Goal: Transaction & Acquisition: Obtain resource

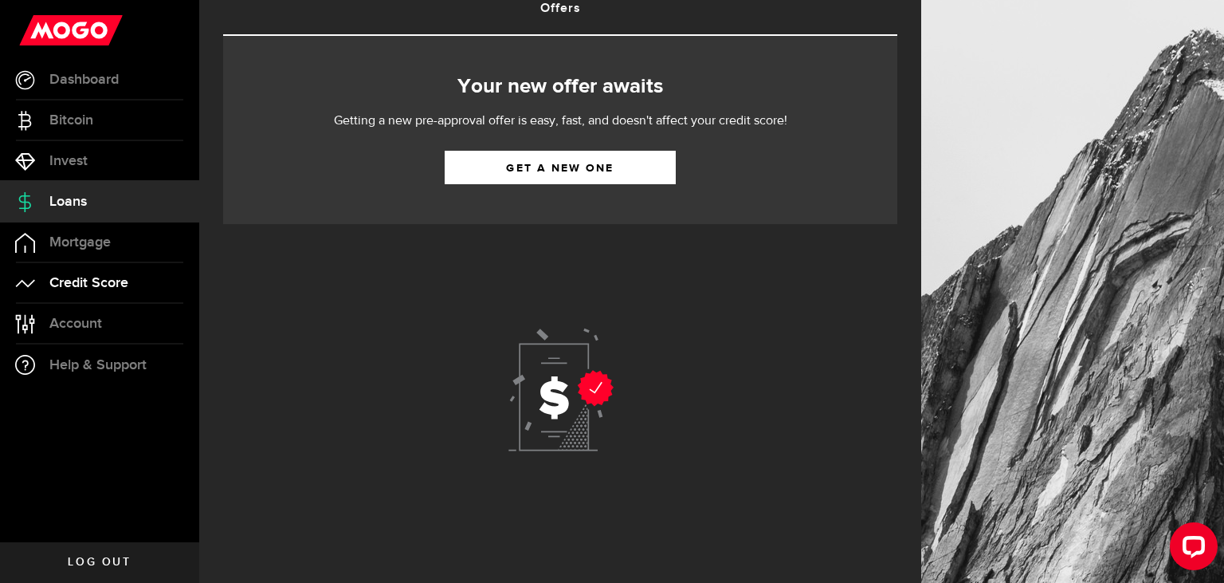
click at [104, 268] on link "Credit Score" at bounding box center [99, 283] width 199 height 40
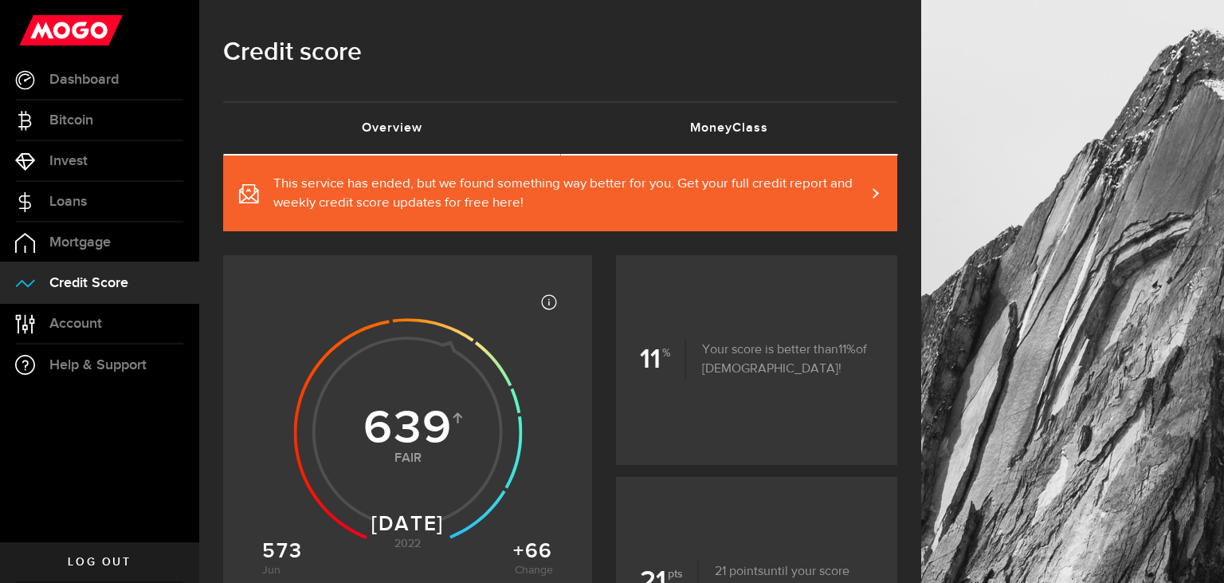
click at [709, 132] on link "MoneyClass (requires attention)" at bounding box center [728, 128] width 337 height 51
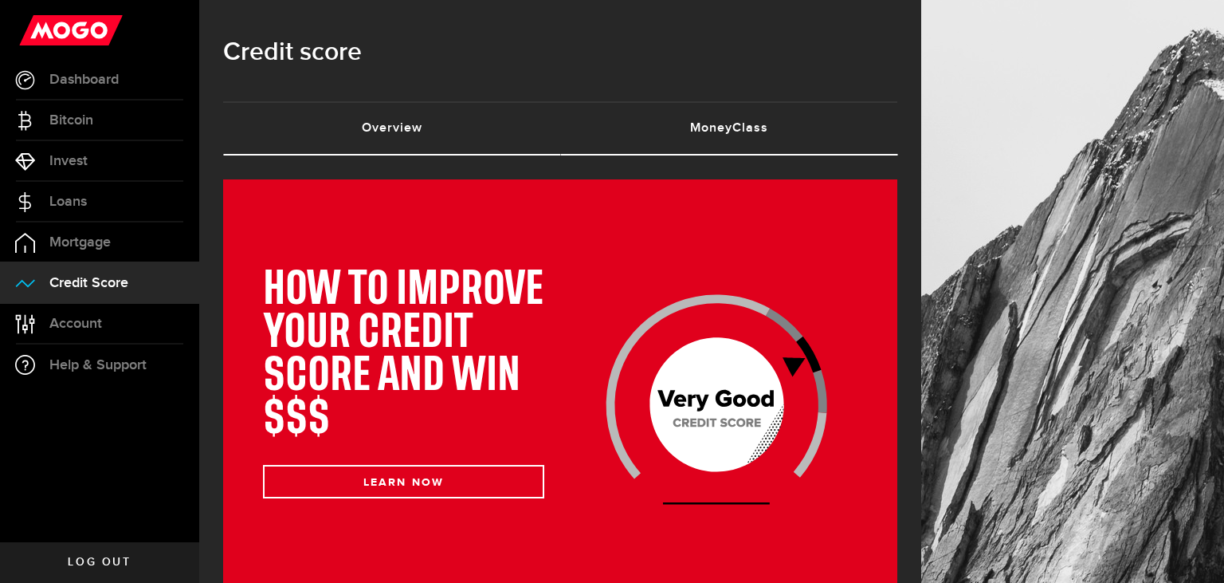
click at [414, 125] on link "Overview (requires attention)" at bounding box center [391, 128] width 337 height 51
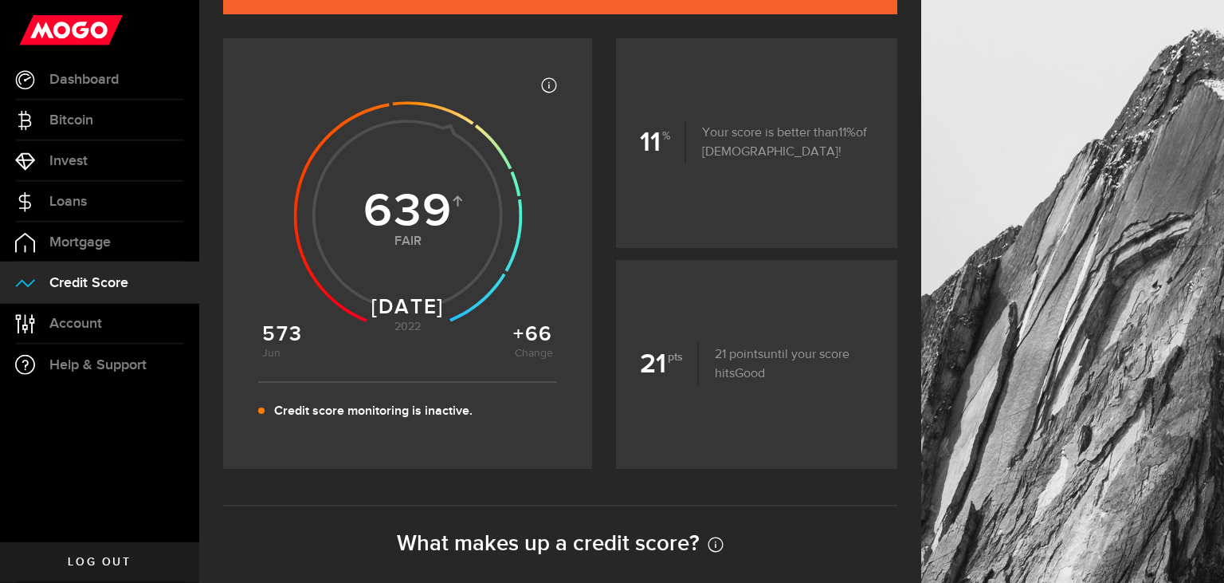
scroll to position [449, 0]
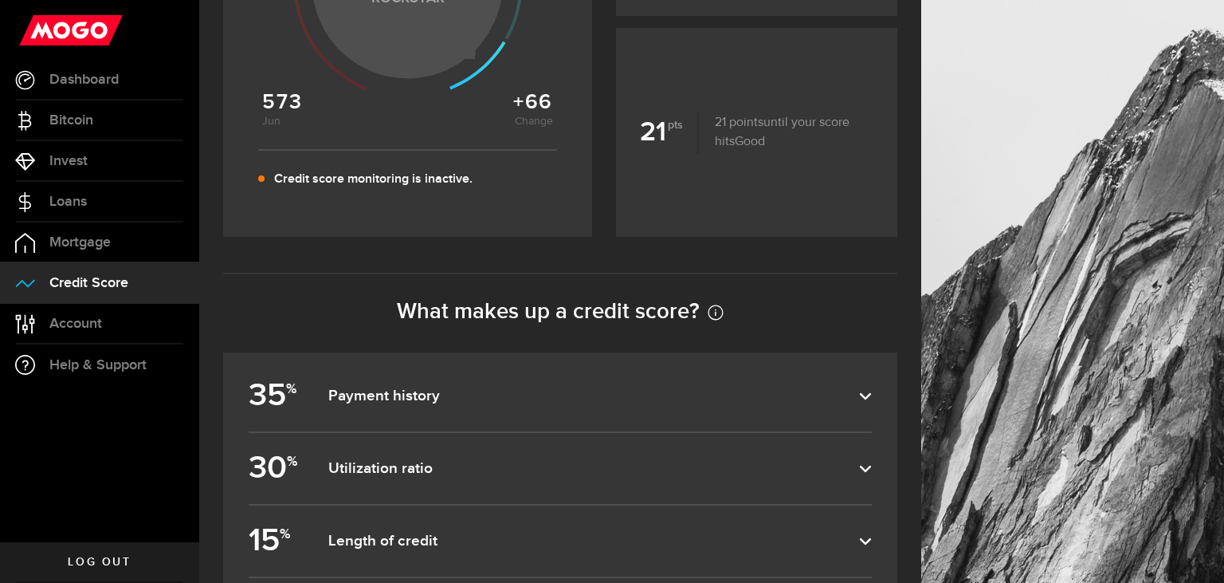
click at [449, 88] on icon at bounding box center [477, 65] width 57 height 49
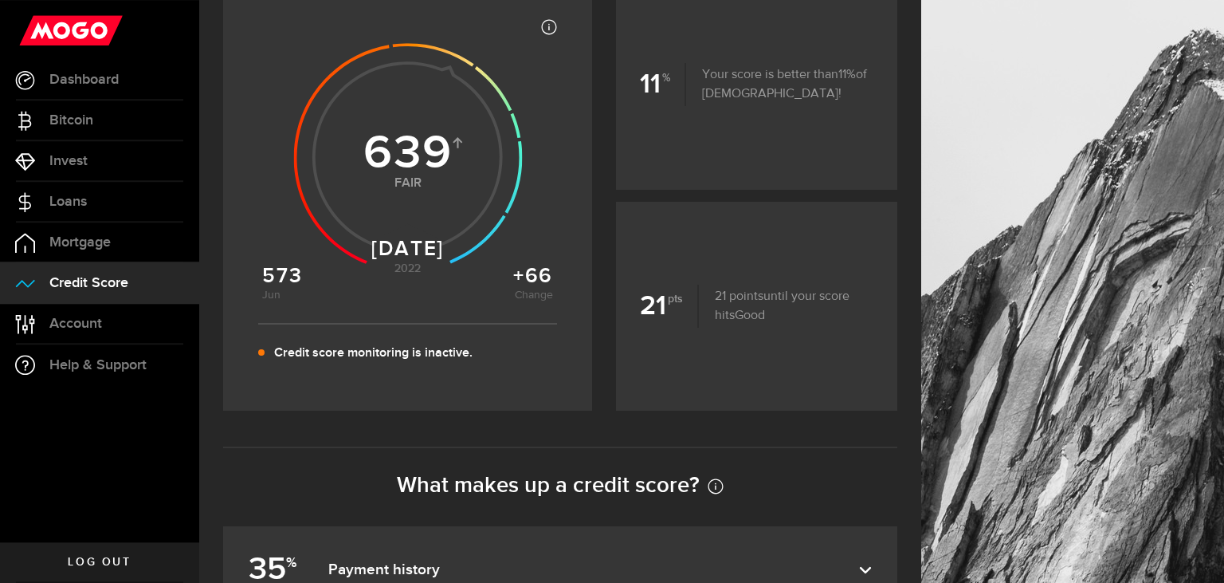
scroll to position [0, 0]
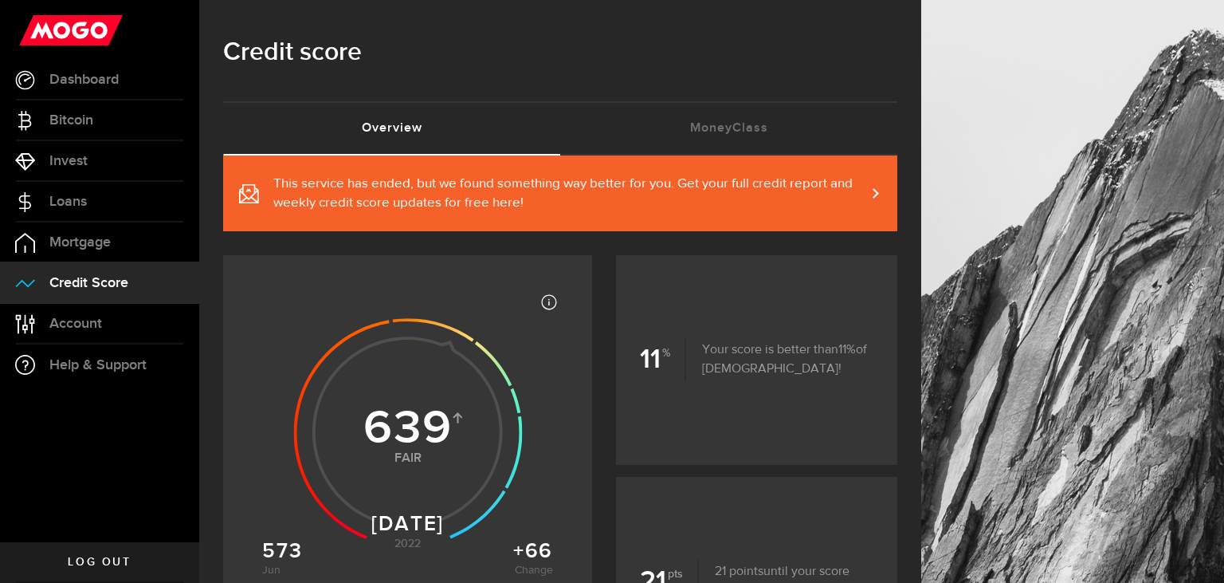
click at [368, 363] on use at bounding box center [407, 432] width 229 height 229
click at [427, 375] on use at bounding box center [407, 432] width 229 height 229
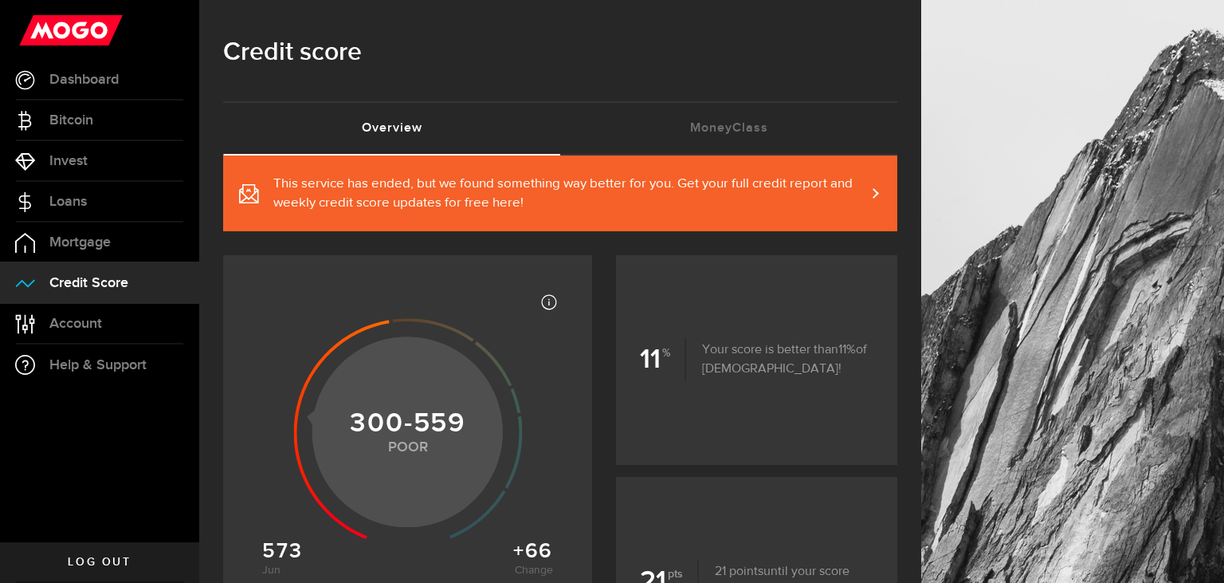
click at [293, 406] on icon at bounding box center [341, 429] width 96 height 219
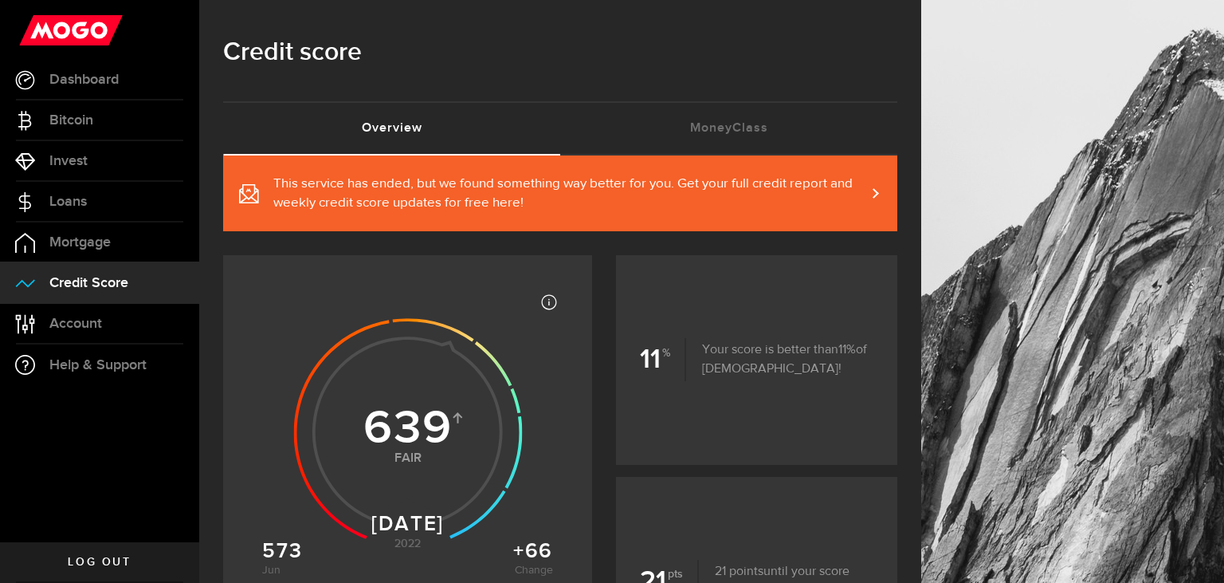
click at [380, 375] on use at bounding box center [407, 432] width 229 height 229
click at [104, 229] on link "Mortgage" at bounding box center [99, 242] width 199 height 40
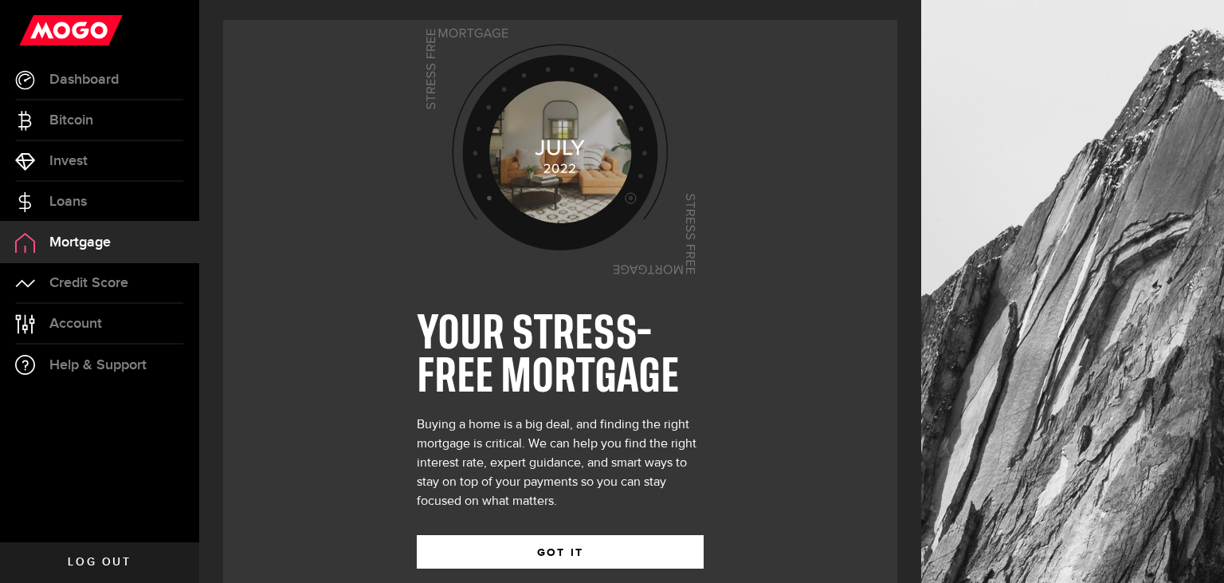
scroll to position [32, 0]
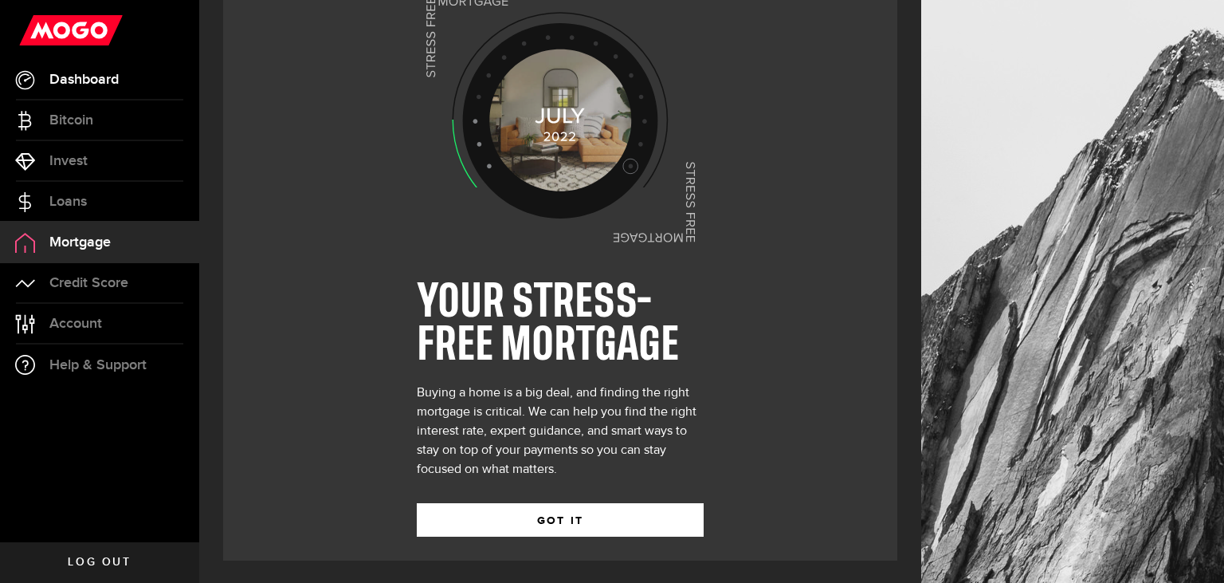
click at [113, 85] on span "Dashboard" at bounding box center [83, 80] width 69 height 14
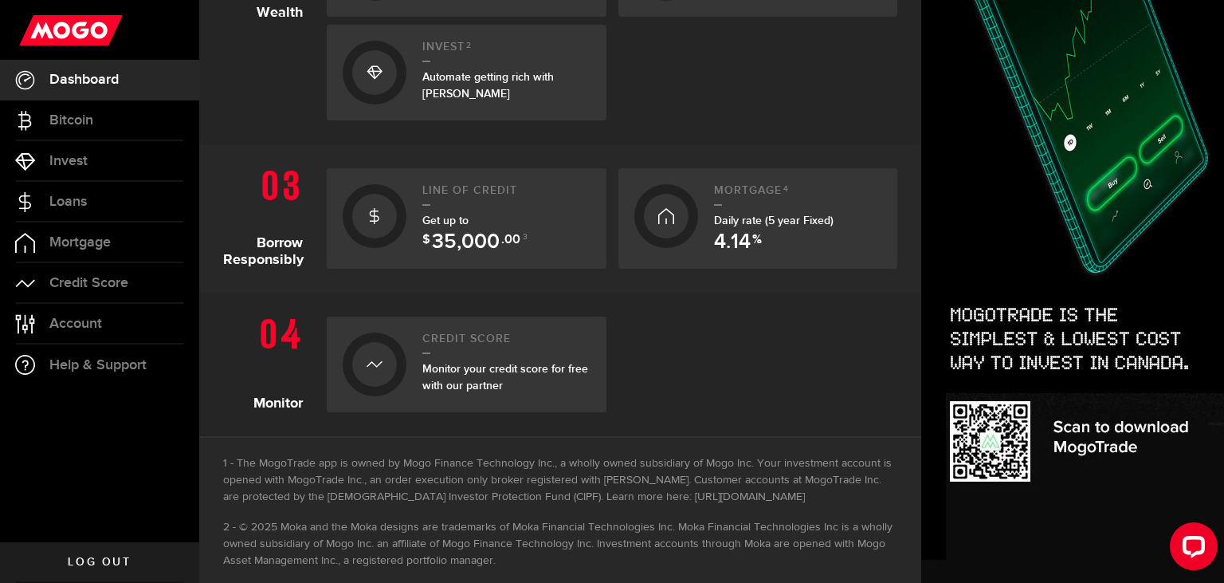
scroll to position [494, 0]
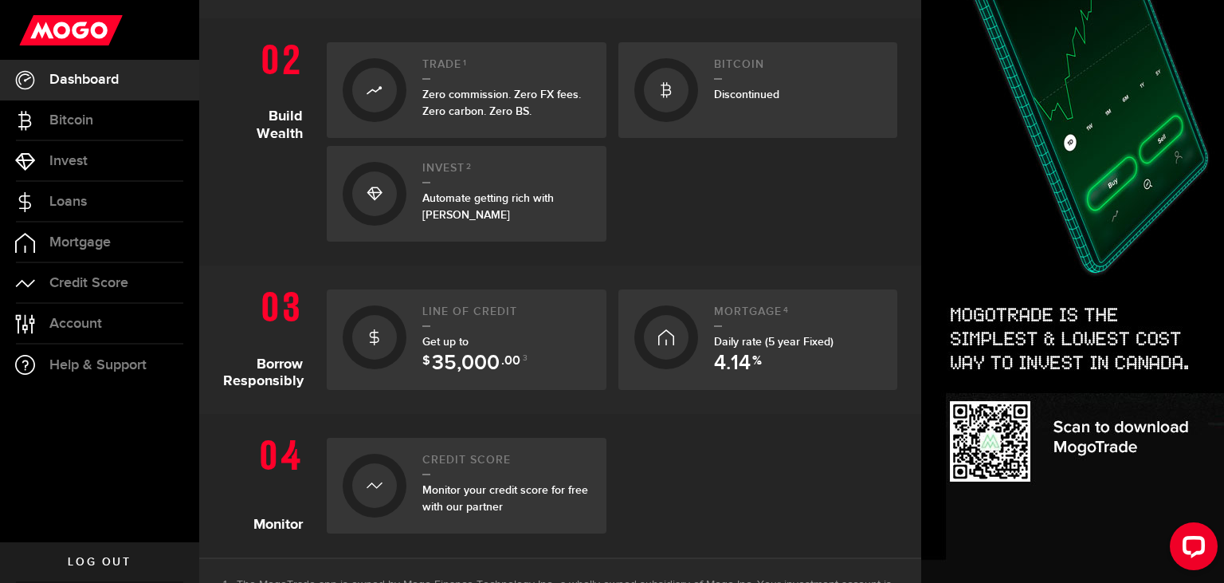
click at [457, 106] on span "Zero commission. Zero FX fees. Zero carbon. Zero BS." at bounding box center [501, 103] width 159 height 30
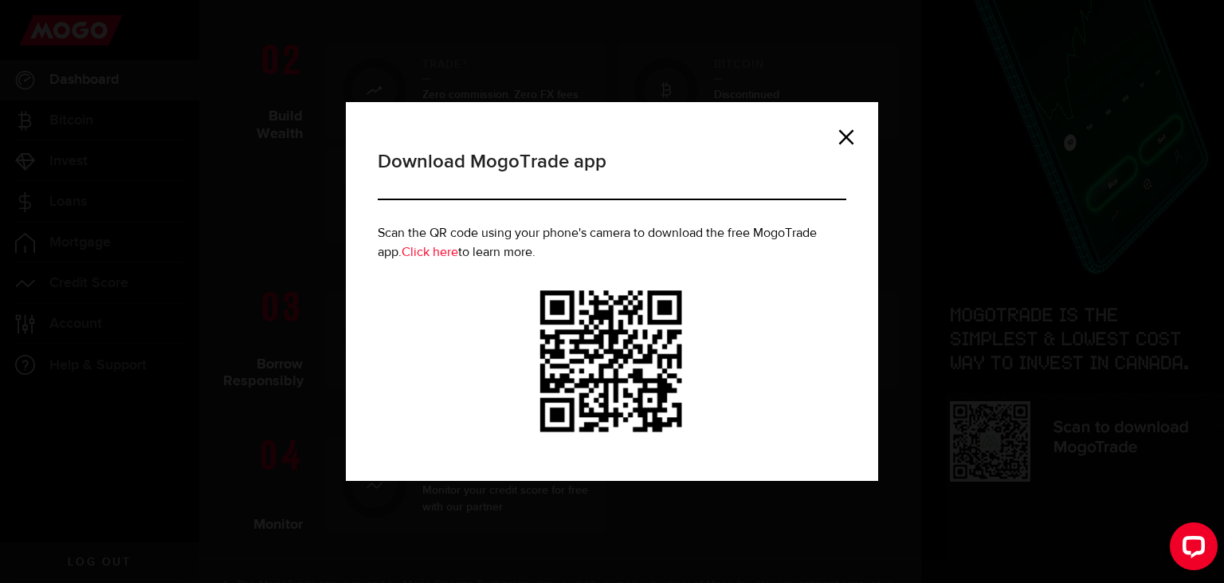
click at [854, 137] on div "Download MogoTrade app Scan the QR code using your phone's camera to download t…" at bounding box center [612, 292] width 500 height 332
click at [846, 133] on link at bounding box center [846, 137] width 16 height 16
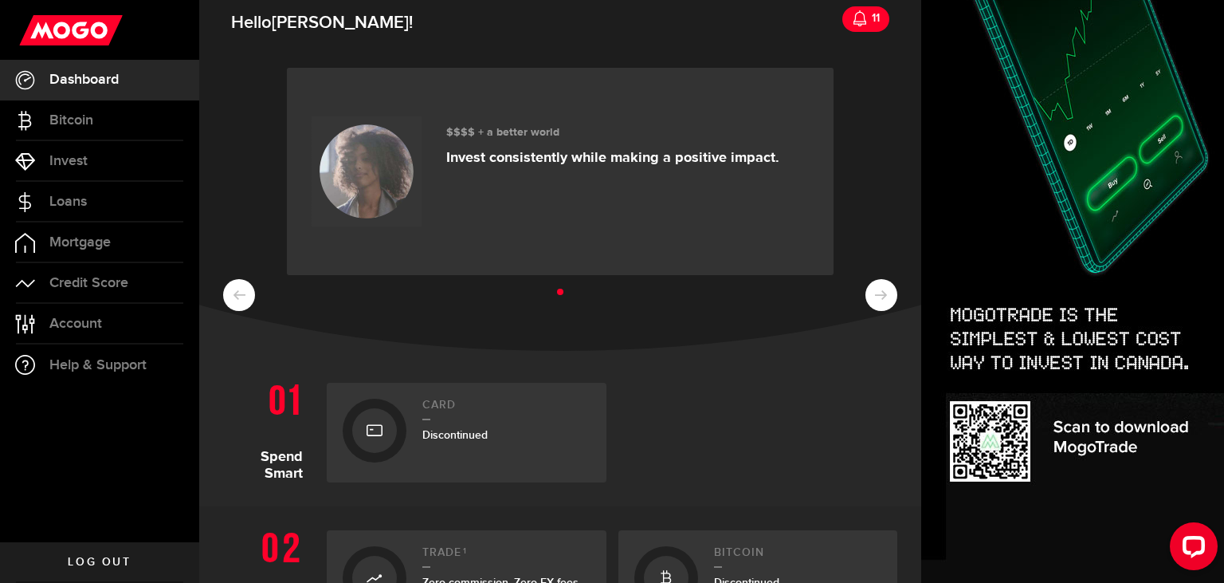
scroll to position [0, 0]
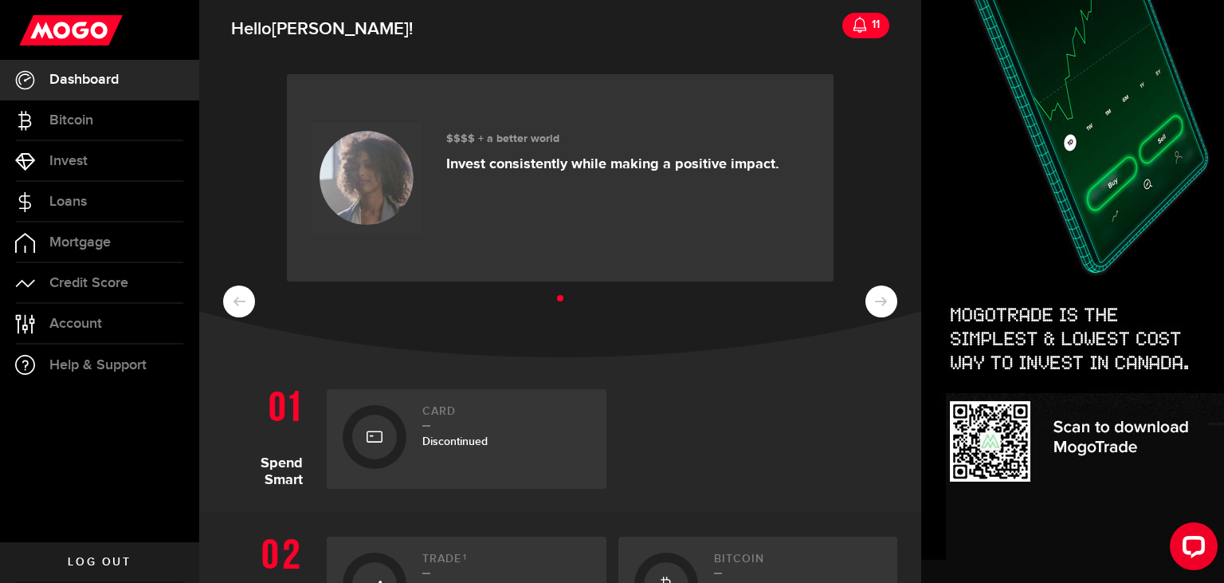
click at [878, 298] on ul at bounding box center [560, 298] width 674 height 21
click at [524, 433] on div "Discontinued" at bounding box center [506, 441] width 168 height 17
click at [430, 434] on div "Discontinued" at bounding box center [506, 441] width 168 height 17
click at [374, 434] on icon at bounding box center [375, 437] width 16 height 26
click at [435, 442] on span "Discontinued" at bounding box center [454, 441] width 65 height 14
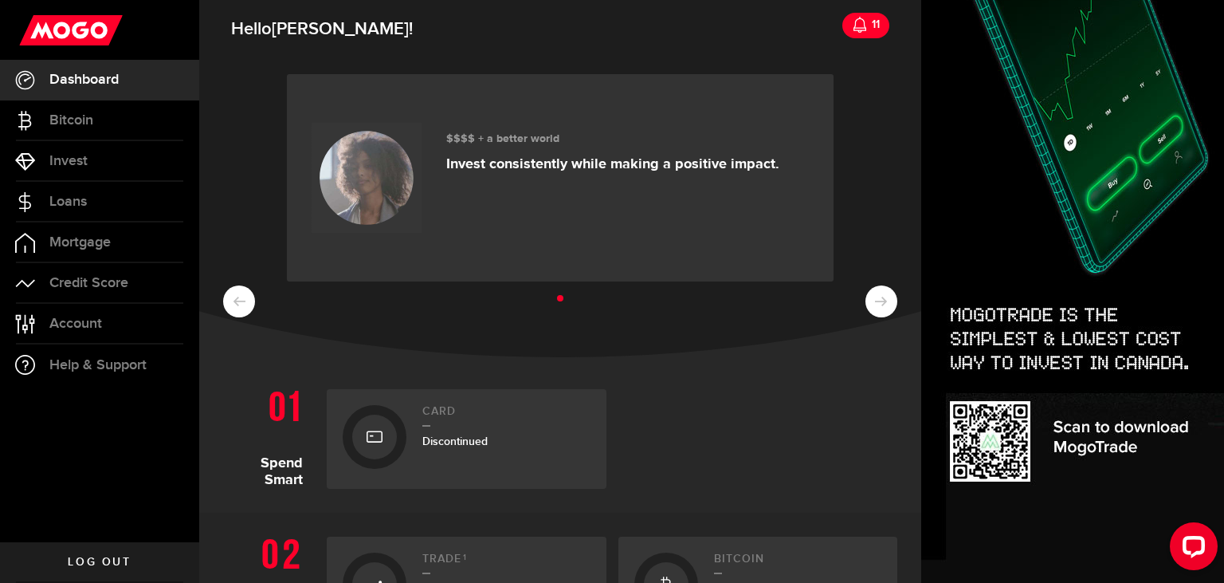
click at [365, 429] on div at bounding box center [374, 436] width 45 height 45
click at [382, 435] on icon at bounding box center [375, 437] width 16 height 26
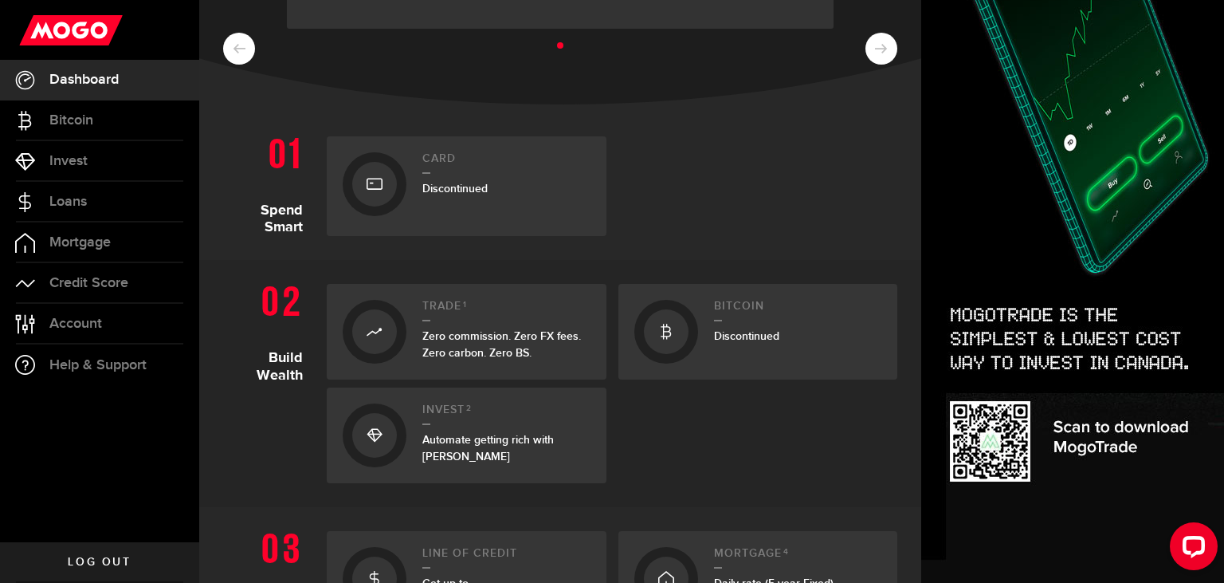
scroll to position [255, 0]
click at [391, 195] on div at bounding box center [374, 181] width 45 height 45
click at [387, 198] on div at bounding box center [374, 181] width 45 height 45
click at [394, 176] on div at bounding box center [374, 181] width 45 height 45
click at [1186, 540] on div "Open LiveChat chat widget" at bounding box center [1193, 545] width 27 height 27
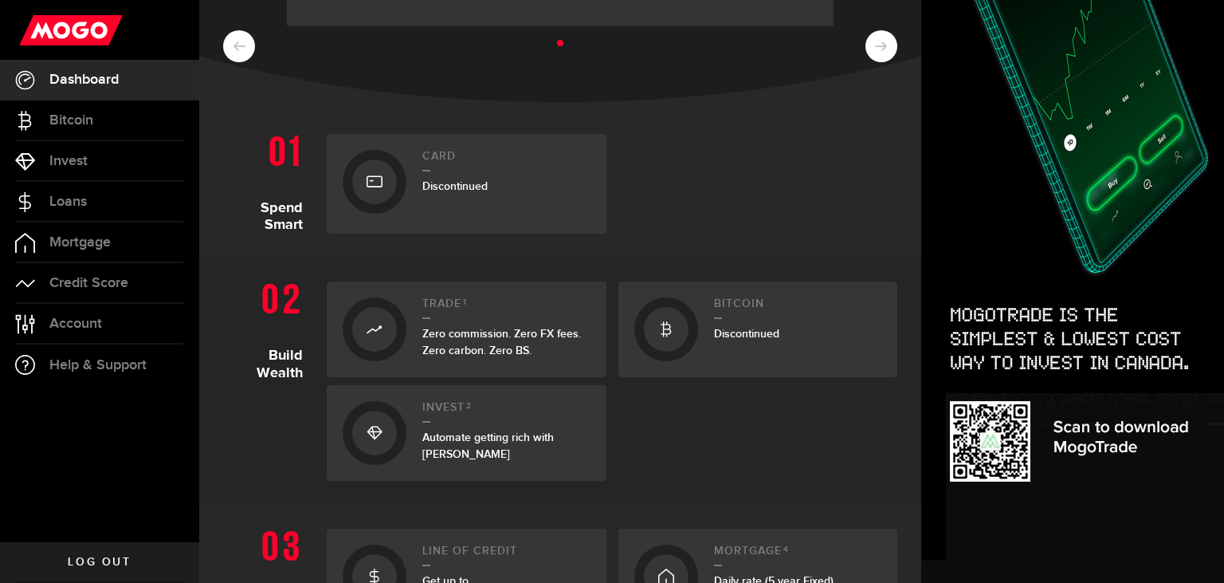
click at [733, 193] on div at bounding box center [758, 184] width 280 height 100
click at [104, 333] on link "Account Compte" at bounding box center [99, 324] width 199 height 40
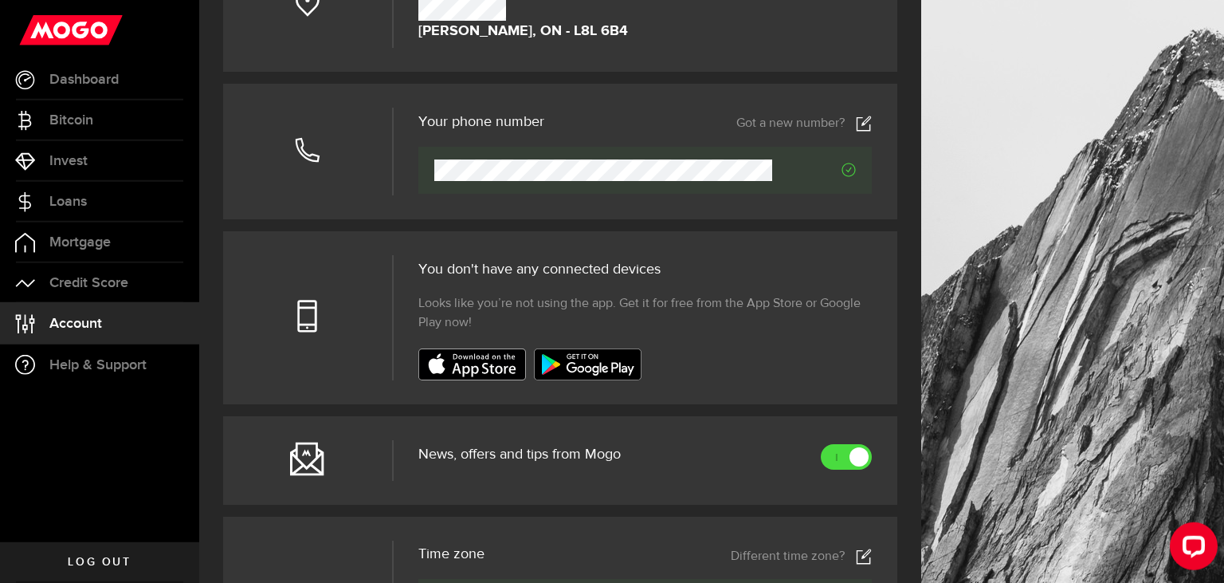
scroll to position [673, 0]
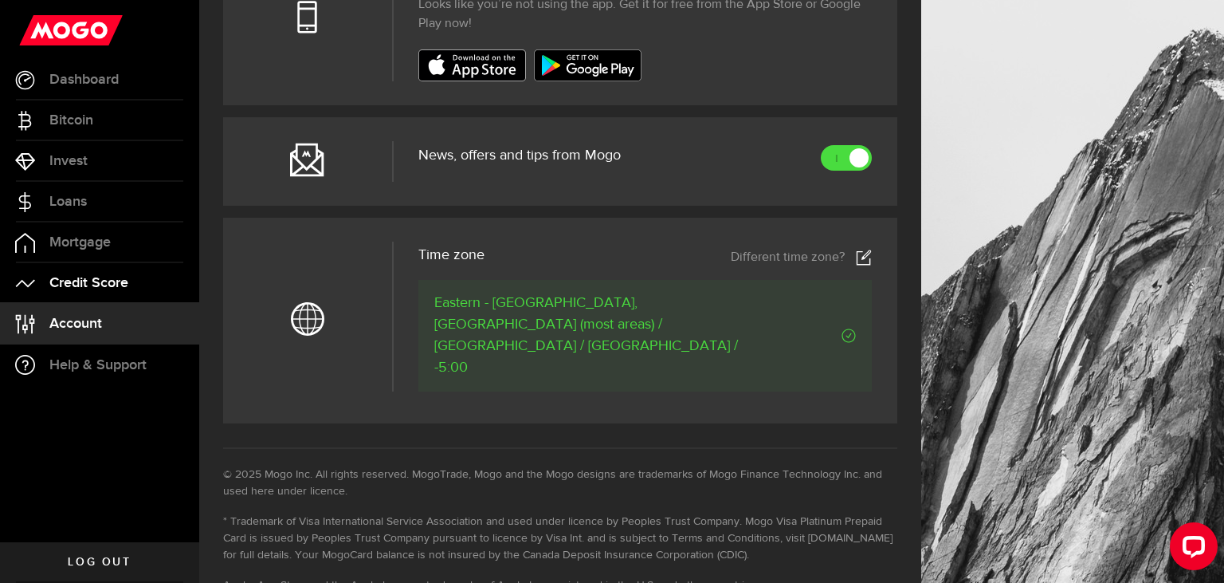
click at [35, 266] on link "Credit Score" at bounding box center [99, 283] width 199 height 40
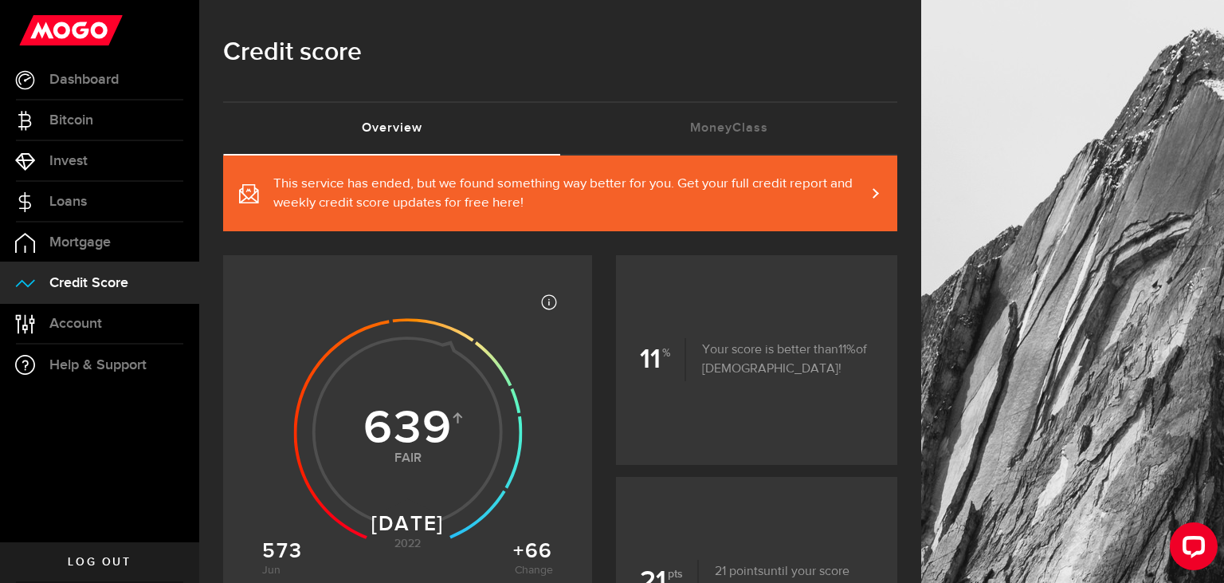
click at [610, 212] on link "This service has ended, but we found something way better for you. Get your ful…" at bounding box center [560, 193] width 674 height 76
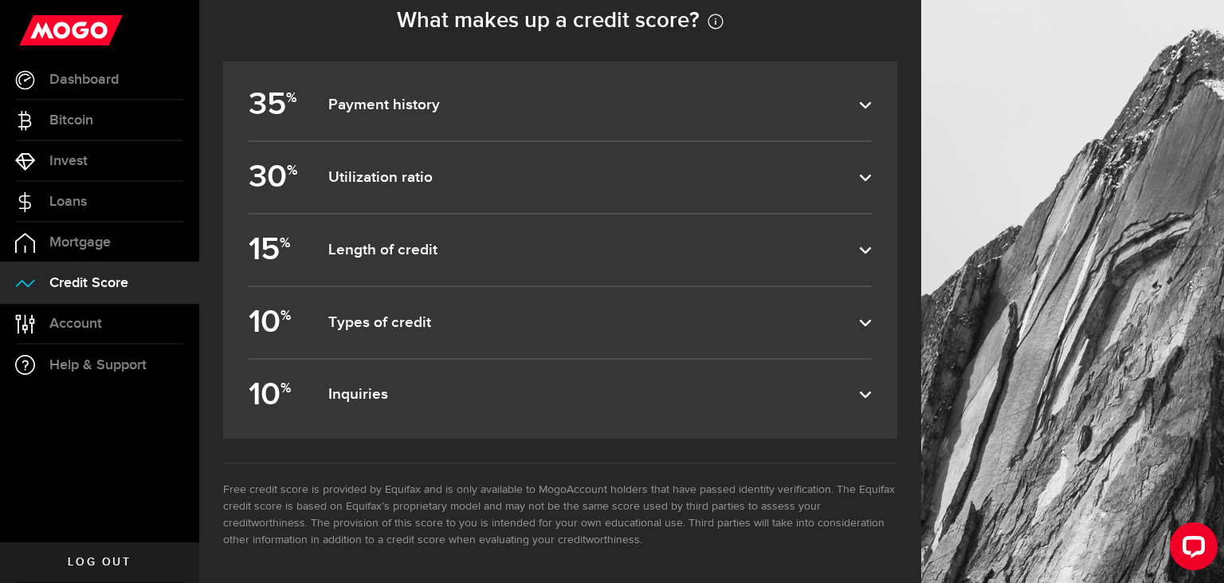
click at [450, 308] on label "10 % Types of credit" at bounding box center [560, 322] width 623 height 71
click at [0, 0] on input "10 % Types of credit" at bounding box center [0, 0] width 0 height 0
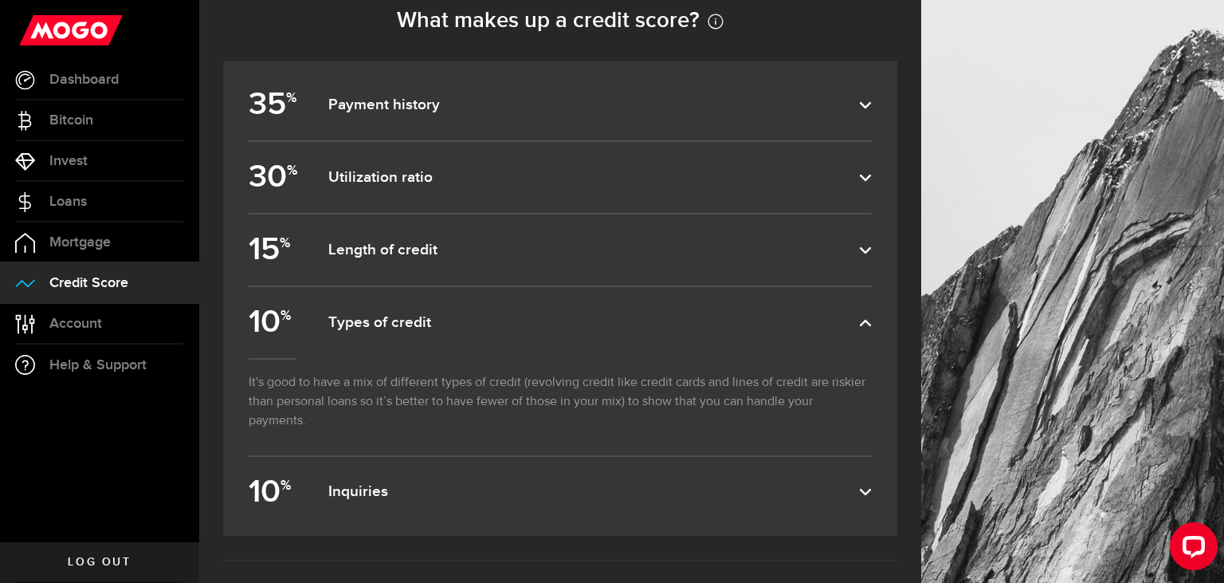
click at [497, 226] on label "15 % Length of credit" at bounding box center [560, 249] width 623 height 71
click at [0, 0] on input "15 % Length of credit" at bounding box center [0, 0] width 0 height 0
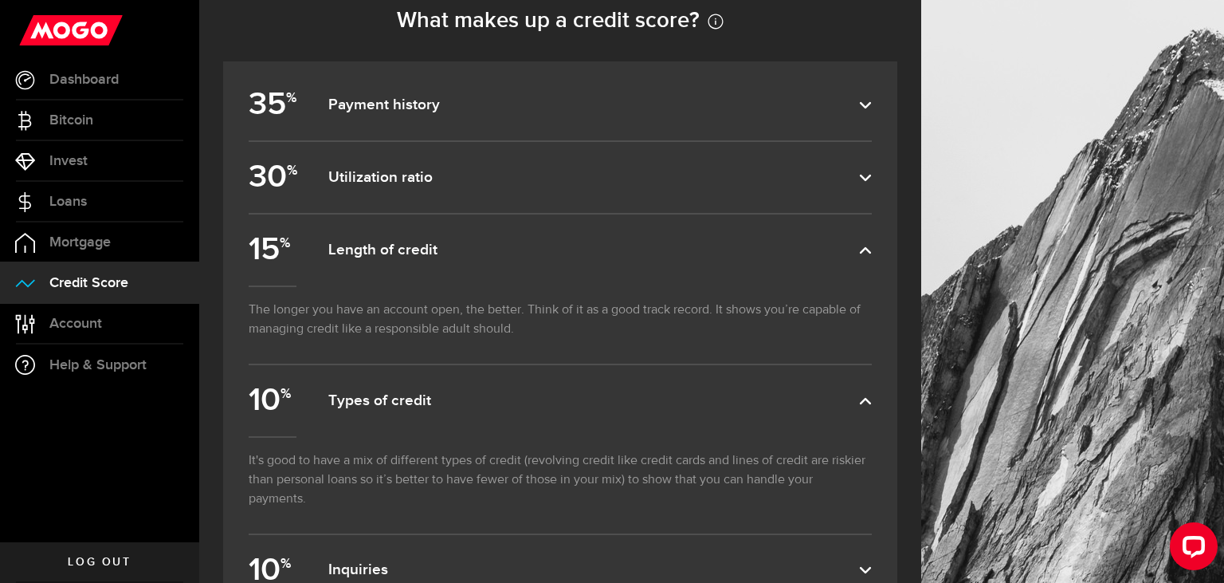
click at [532, 172] on dfn "Utilization ratio" at bounding box center [593, 177] width 531 height 19
click at [0, 0] on input "30 % Utilization ratio" at bounding box center [0, 0] width 0 height 0
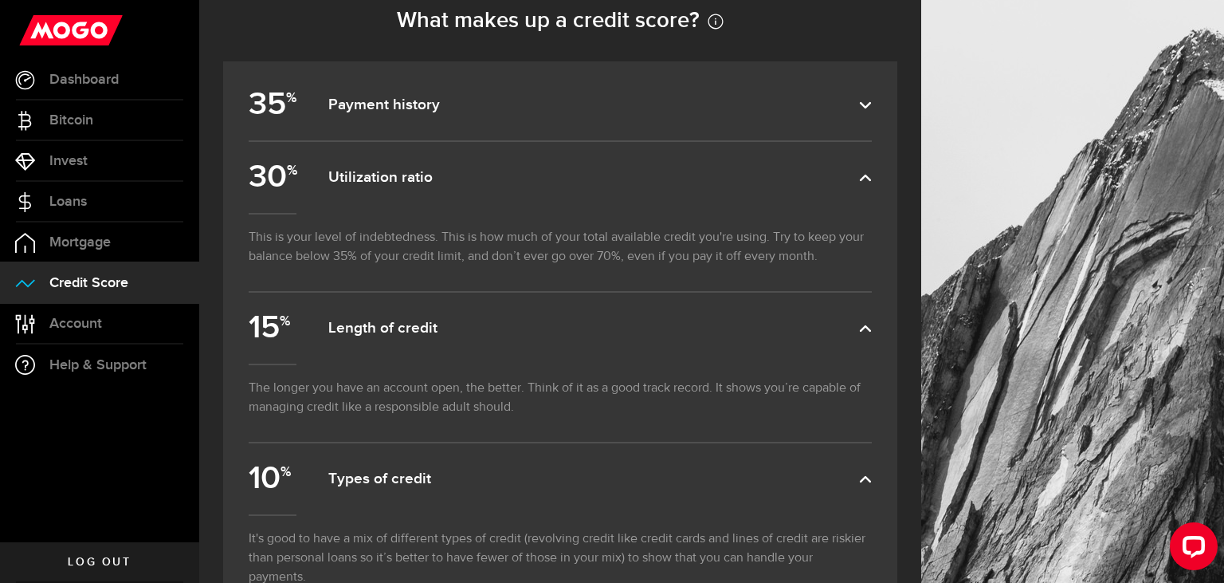
click at [563, 123] on label "35 % Payment history" at bounding box center [560, 104] width 623 height 71
click at [0, 0] on input "35 % Payment history" at bounding box center [0, 0] width 0 height 0
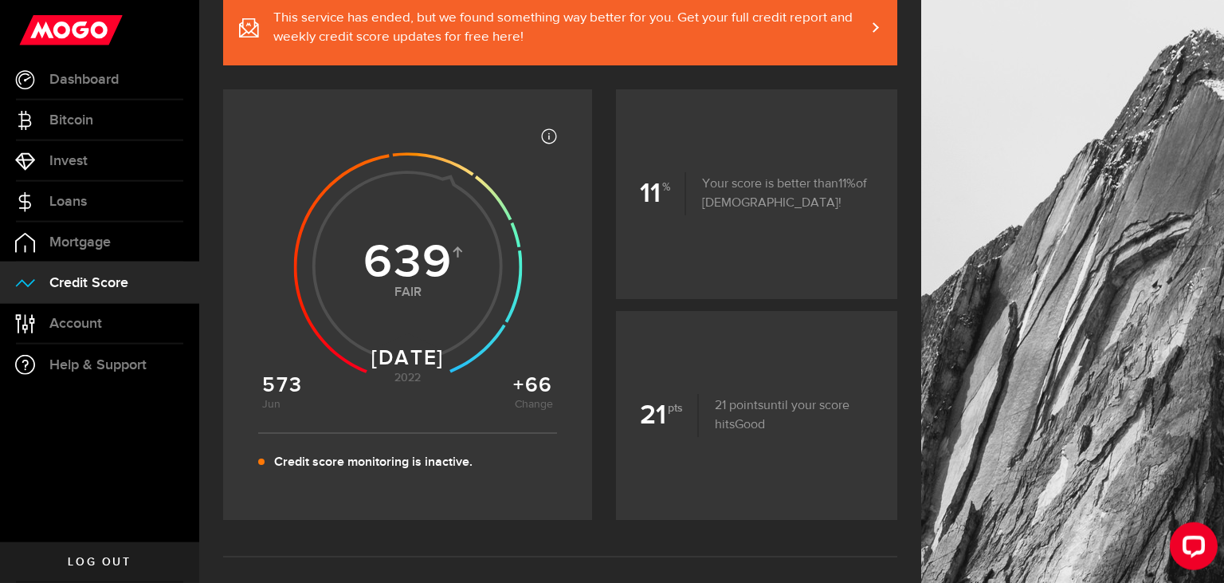
scroll to position [67, 0]
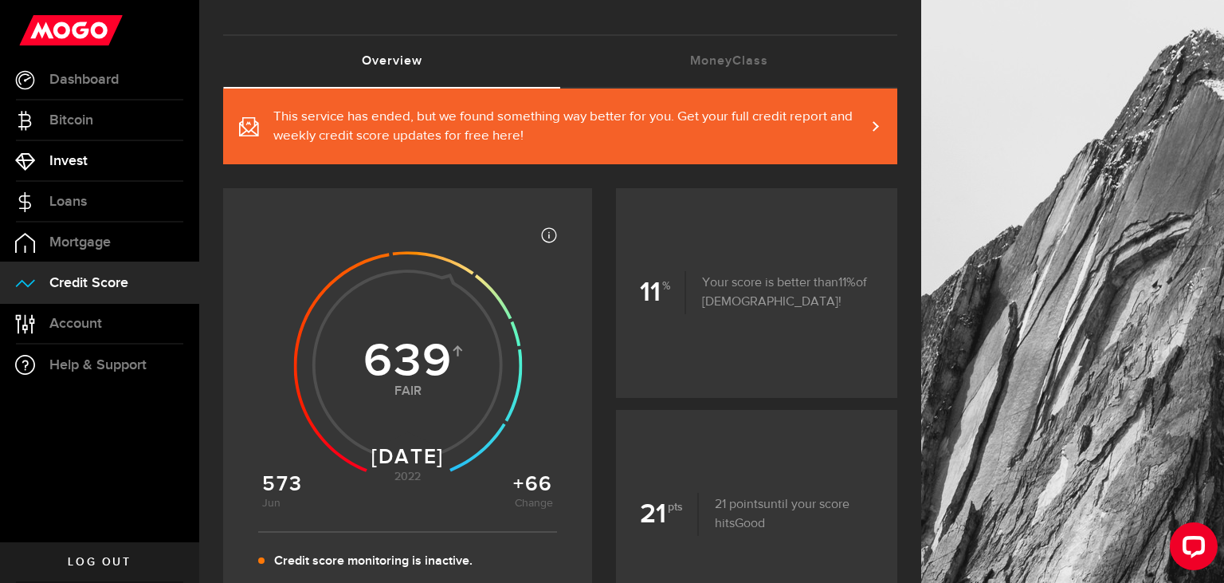
click at [110, 147] on link "Invest" at bounding box center [99, 161] width 199 height 40
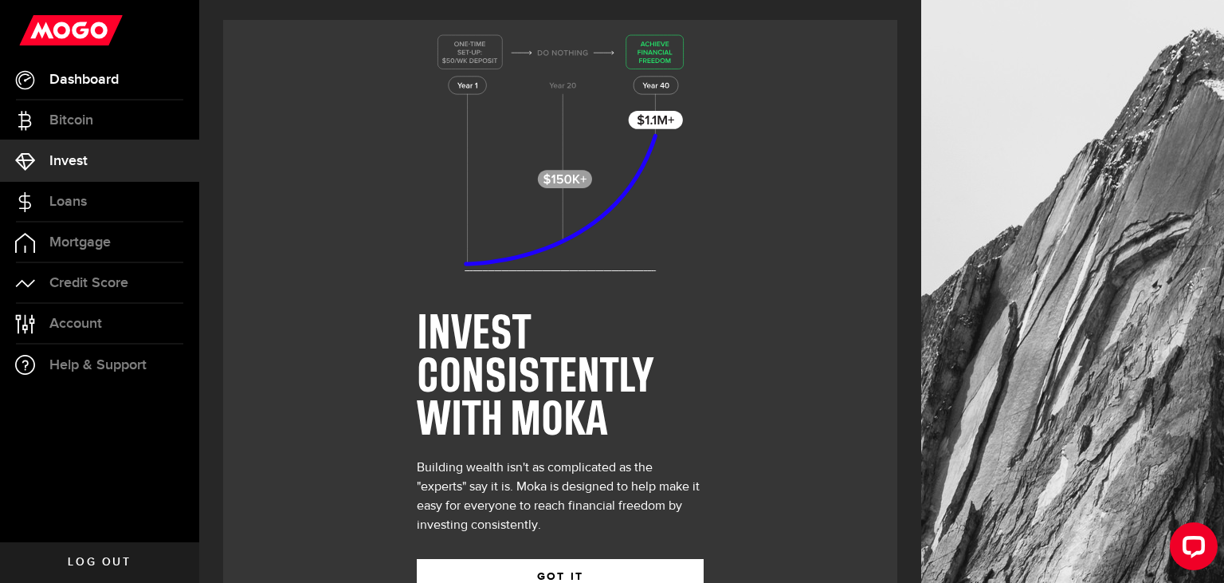
click at [135, 79] on link "Dashboard" at bounding box center [99, 80] width 199 height 40
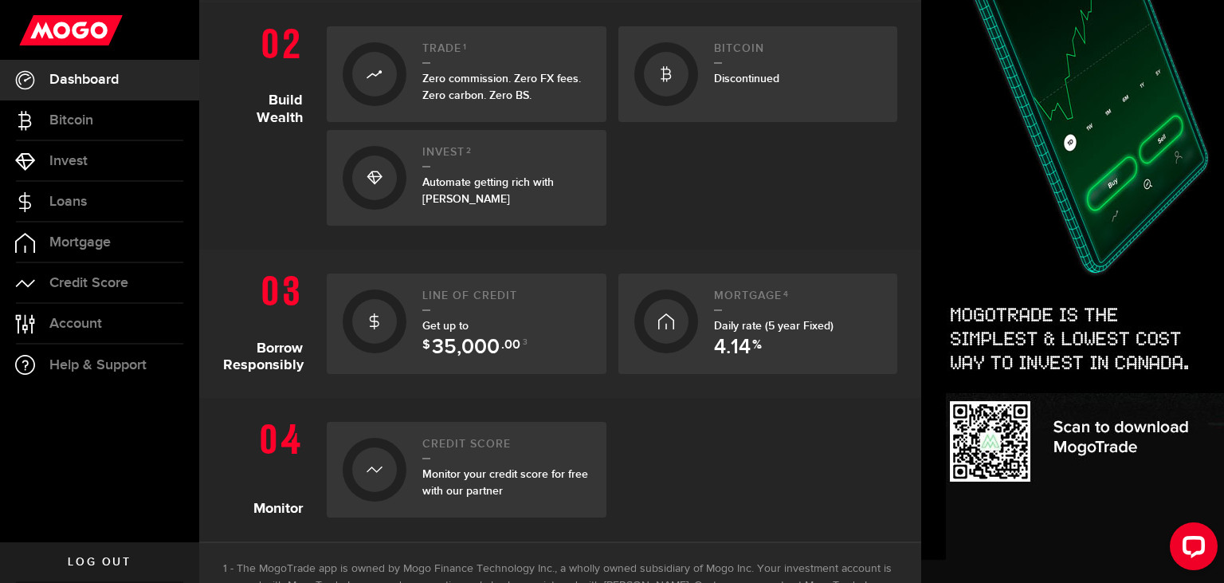
scroll to position [255, 0]
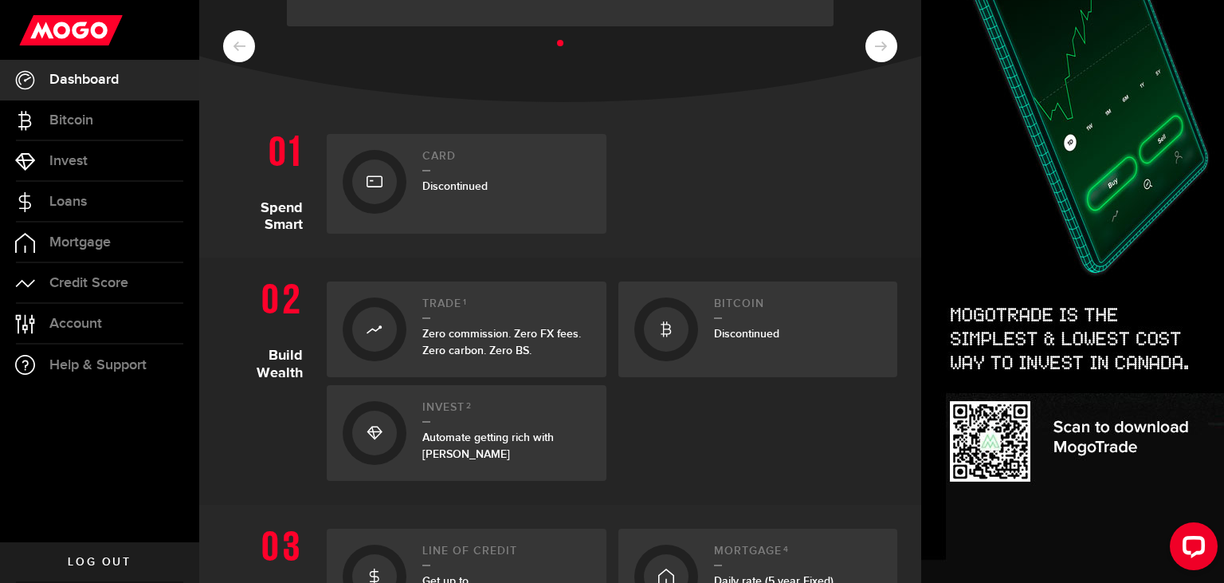
click at [477, 188] on span "Discontinued" at bounding box center [454, 186] width 65 height 14
click at [879, 40] on ul at bounding box center [560, 43] width 674 height 21
click at [870, 40] on ul at bounding box center [560, 43] width 674 height 21
click at [874, 46] on ul at bounding box center [560, 43] width 674 height 21
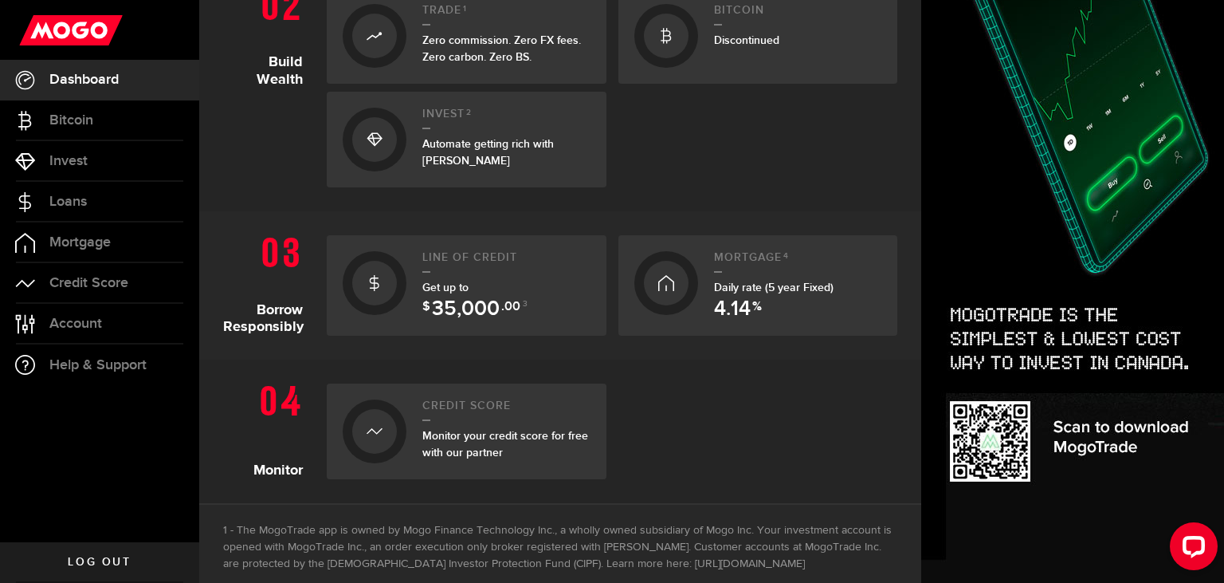
scroll to position [749, 0]
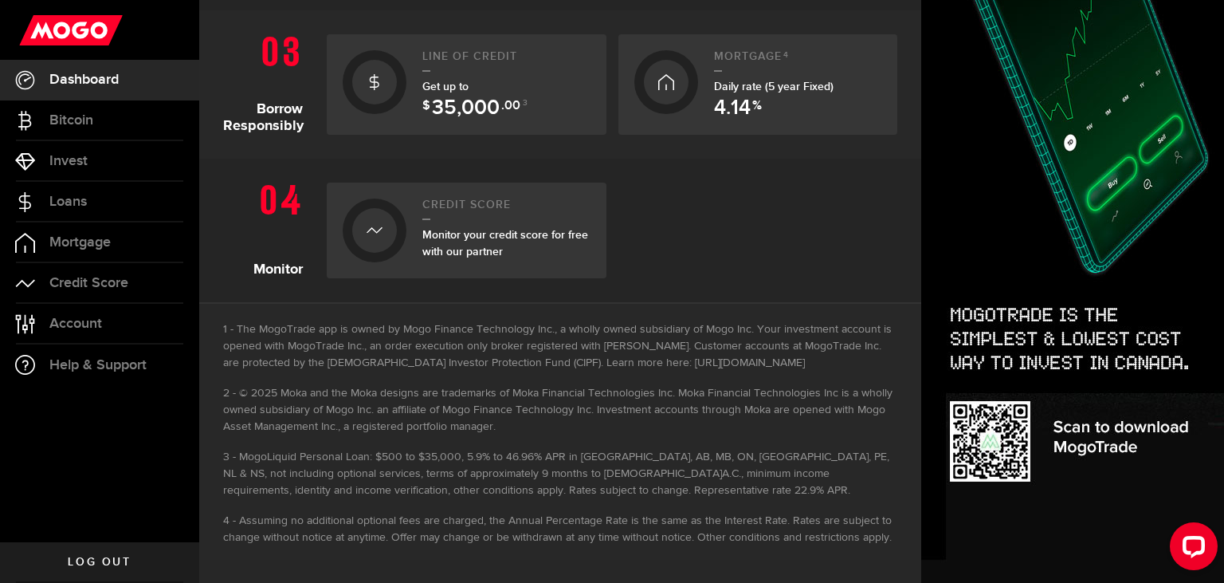
click at [420, 249] on link "Credit Score Monitor your credit score for free with our partner" at bounding box center [467, 231] width 280 height 96
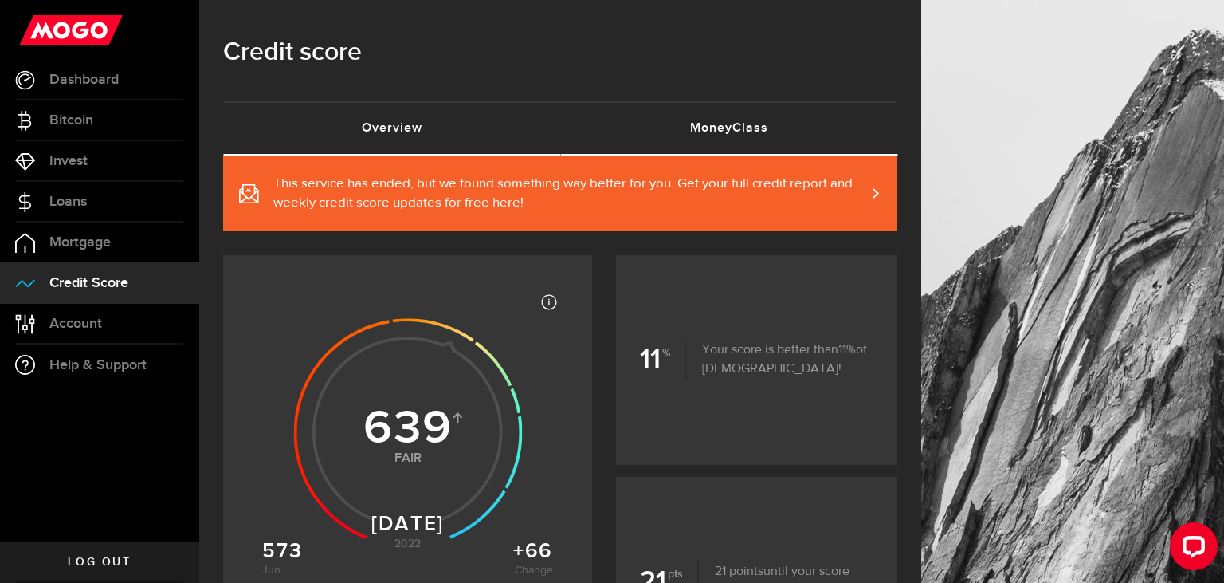
click at [732, 134] on link "MoneyClass (requires attention)" at bounding box center [728, 128] width 337 height 51
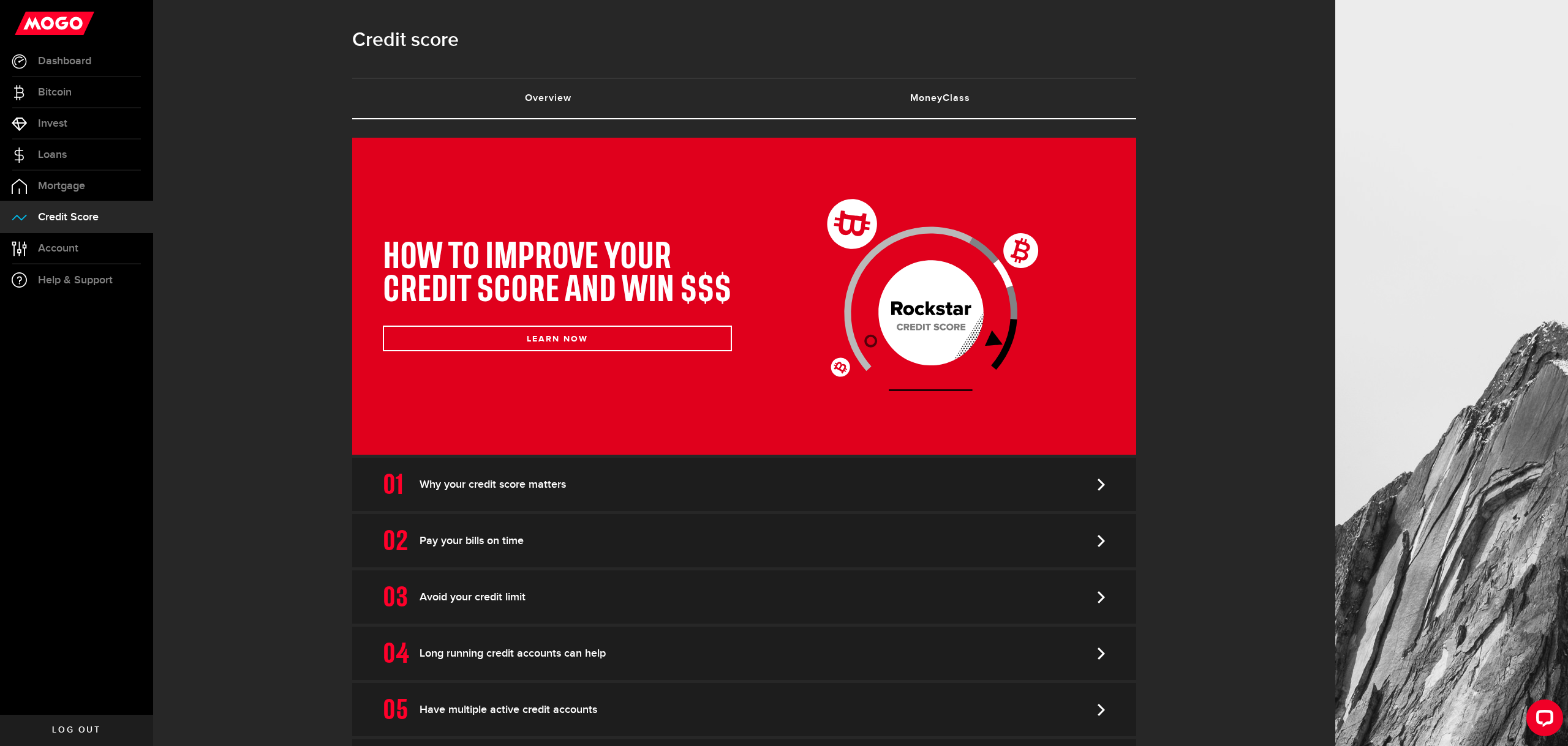
click at [661, 95] on link "Overview (requires attention)" at bounding box center [548, 98] width 392 height 39
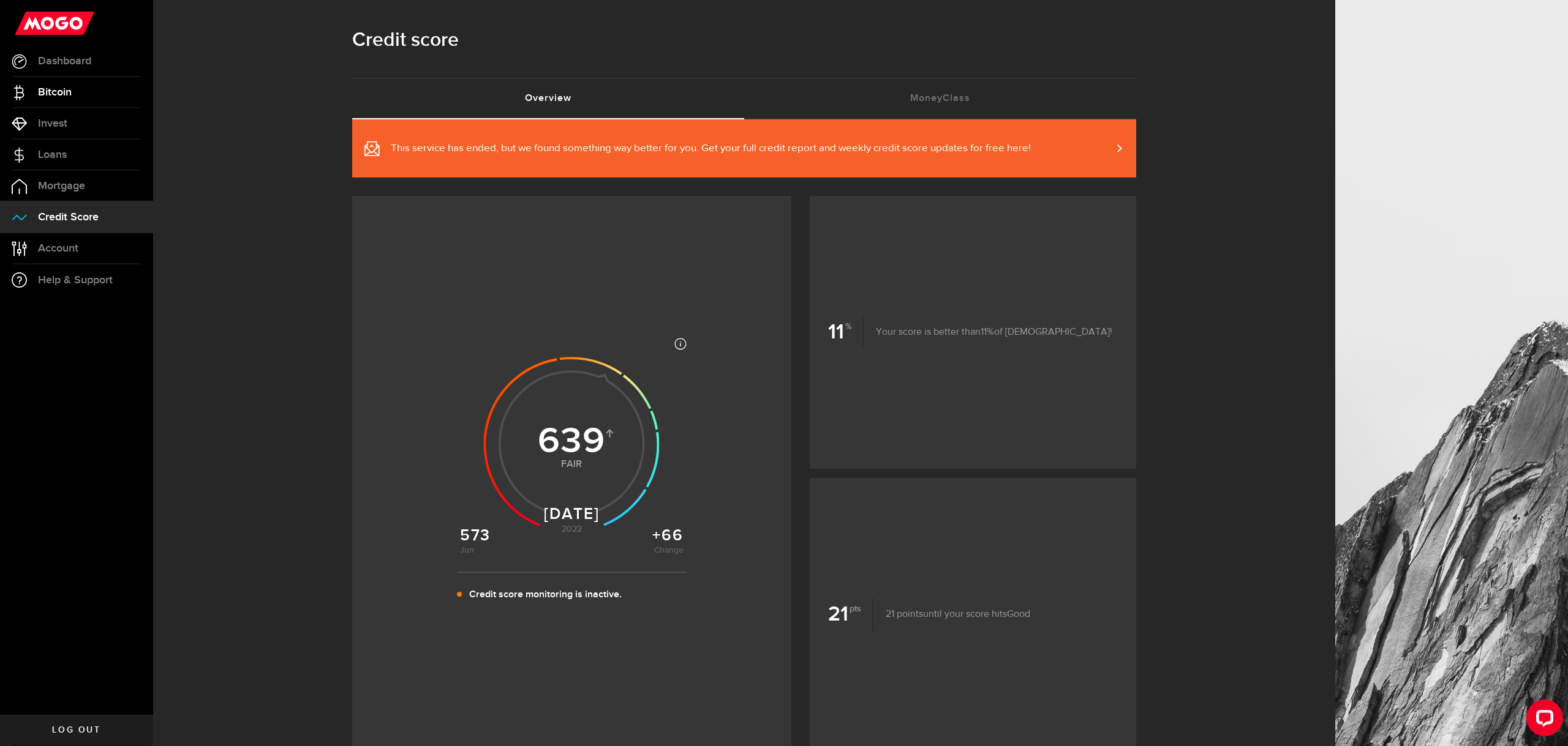
click at [41, 93] on span "Bitcoin" at bounding box center [55, 92] width 34 height 11
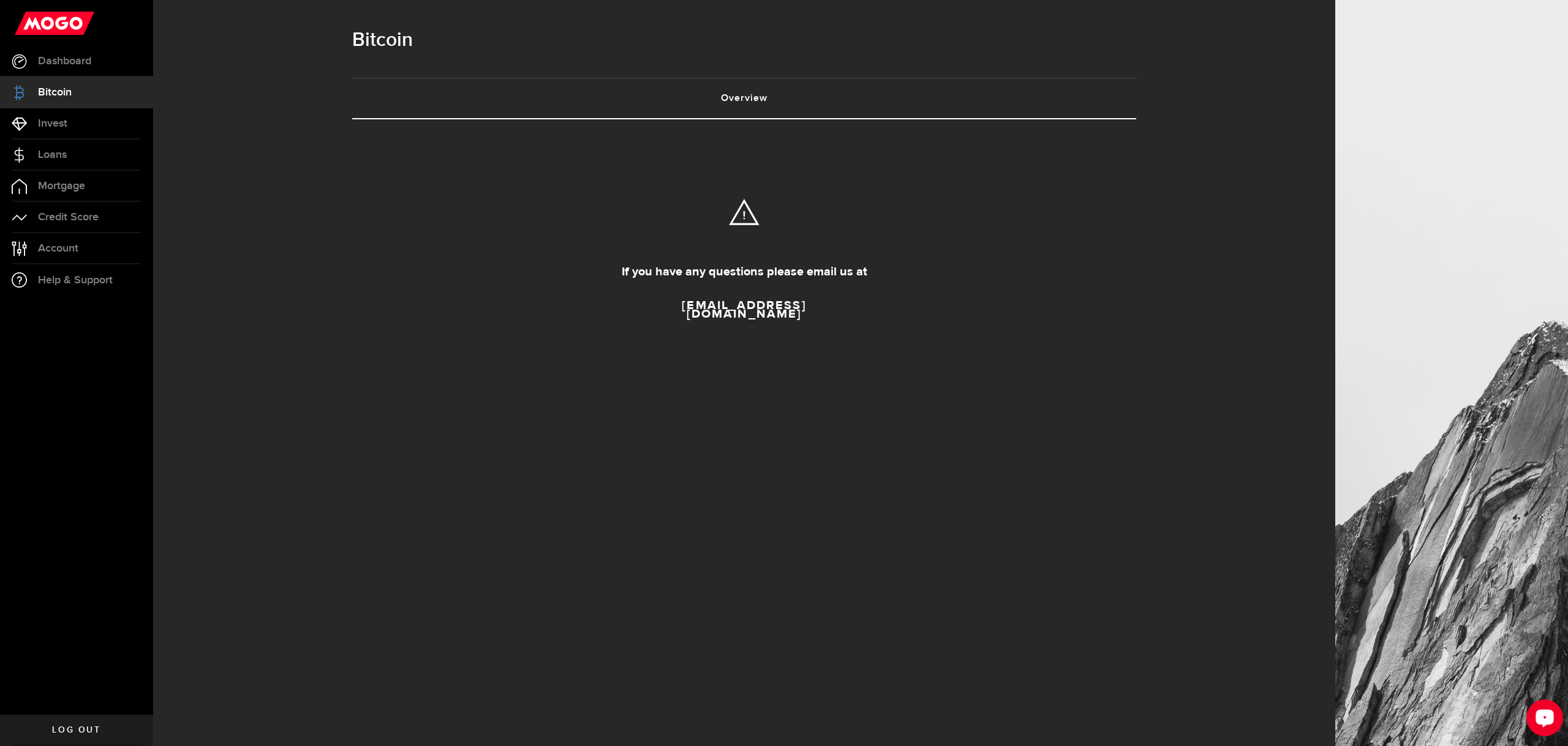
click at [772, 92] on link "Overview (requires attention)" at bounding box center [744, 98] width 784 height 39
click at [733, 311] on link "[EMAIL_ADDRESS][DOMAIN_NAME]" at bounding box center [744, 309] width 202 height 35
click at [46, 74] on link "Dashboard" at bounding box center [76, 61] width 153 height 31
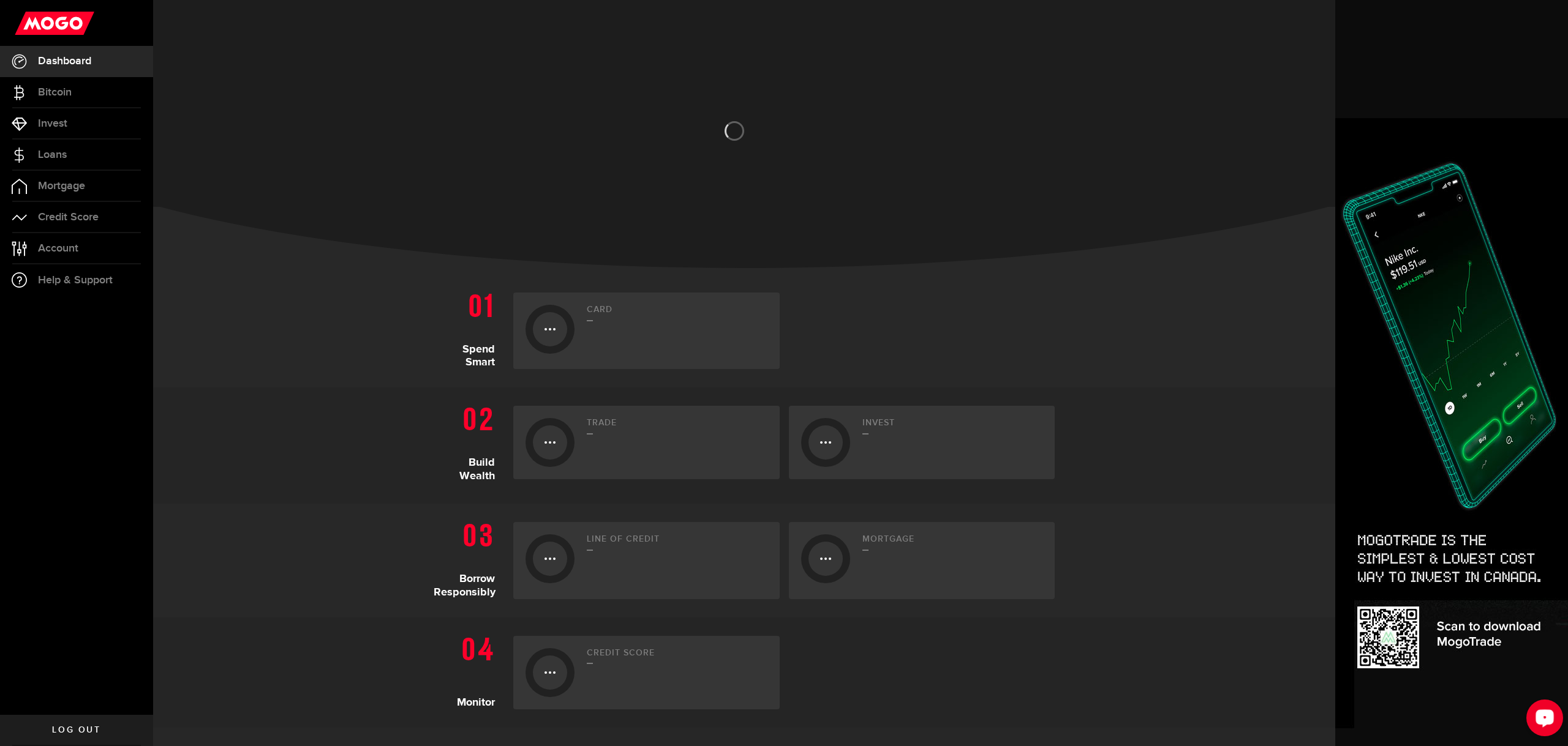
click at [49, 64] on span "Dashboard" at bounding box center [64, 61] width 53 height 11
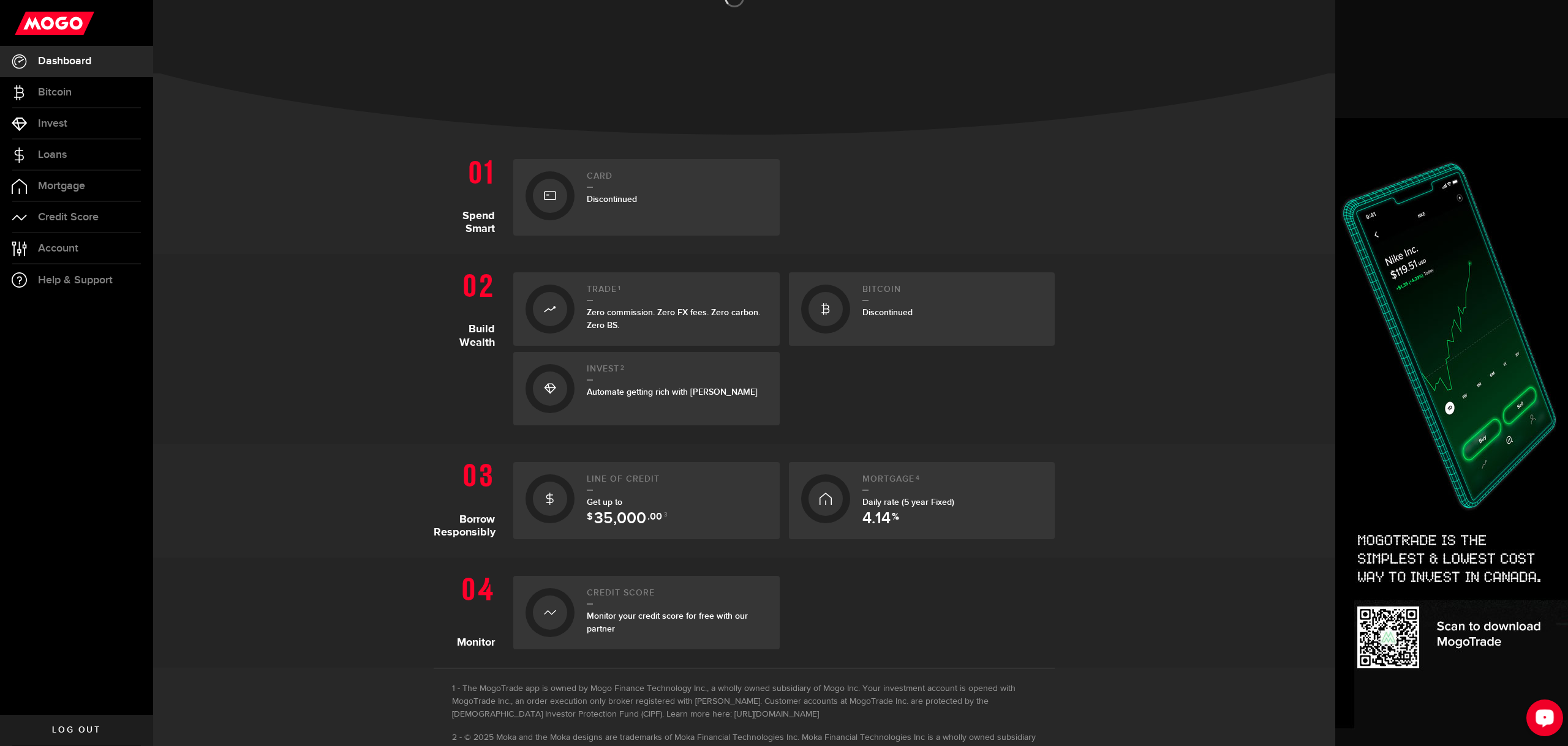
scroll to position [277, 0]
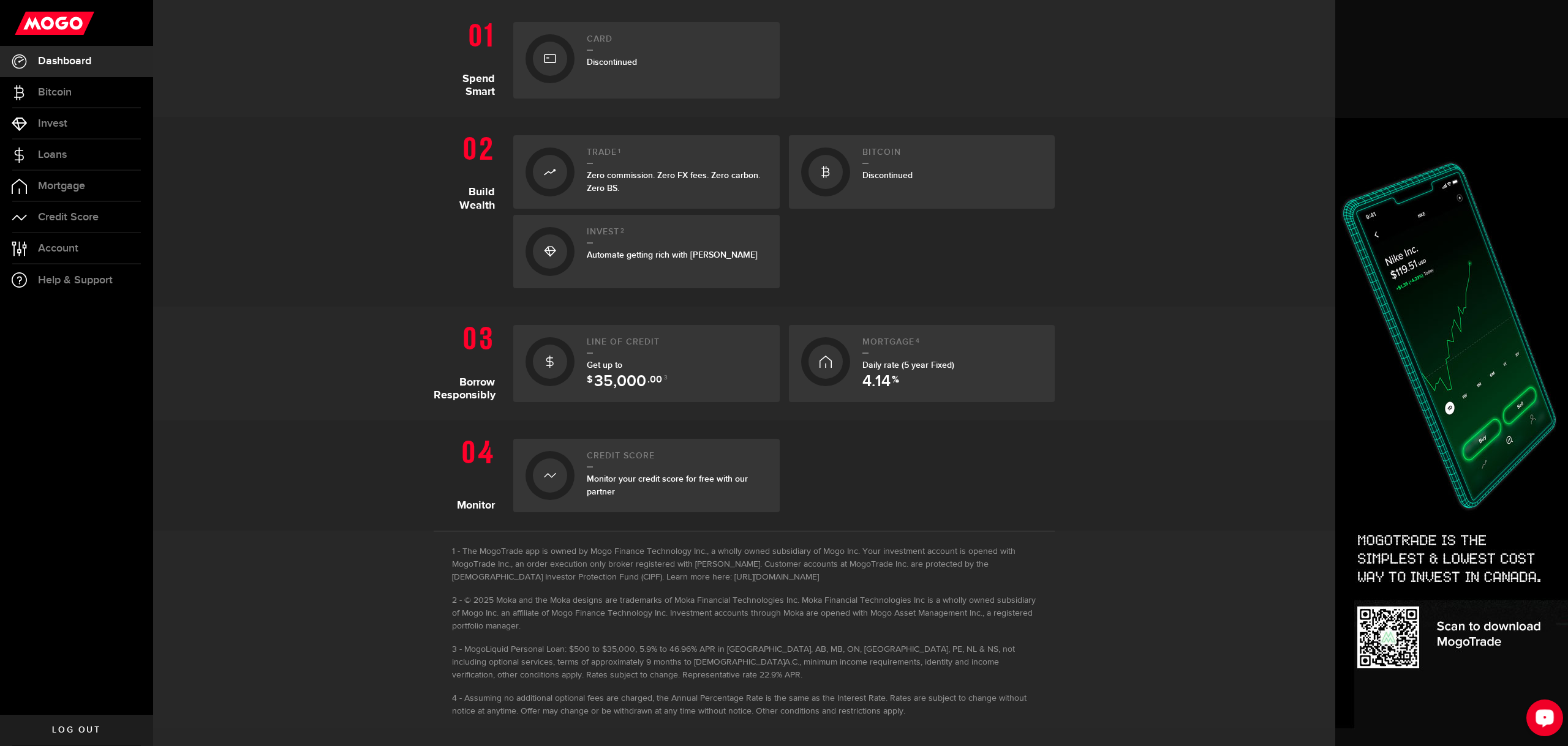
click at [669, 368] on div "Get up to $ 35,000 .00 3" at bounding box center [676, 371] width 181 height 25
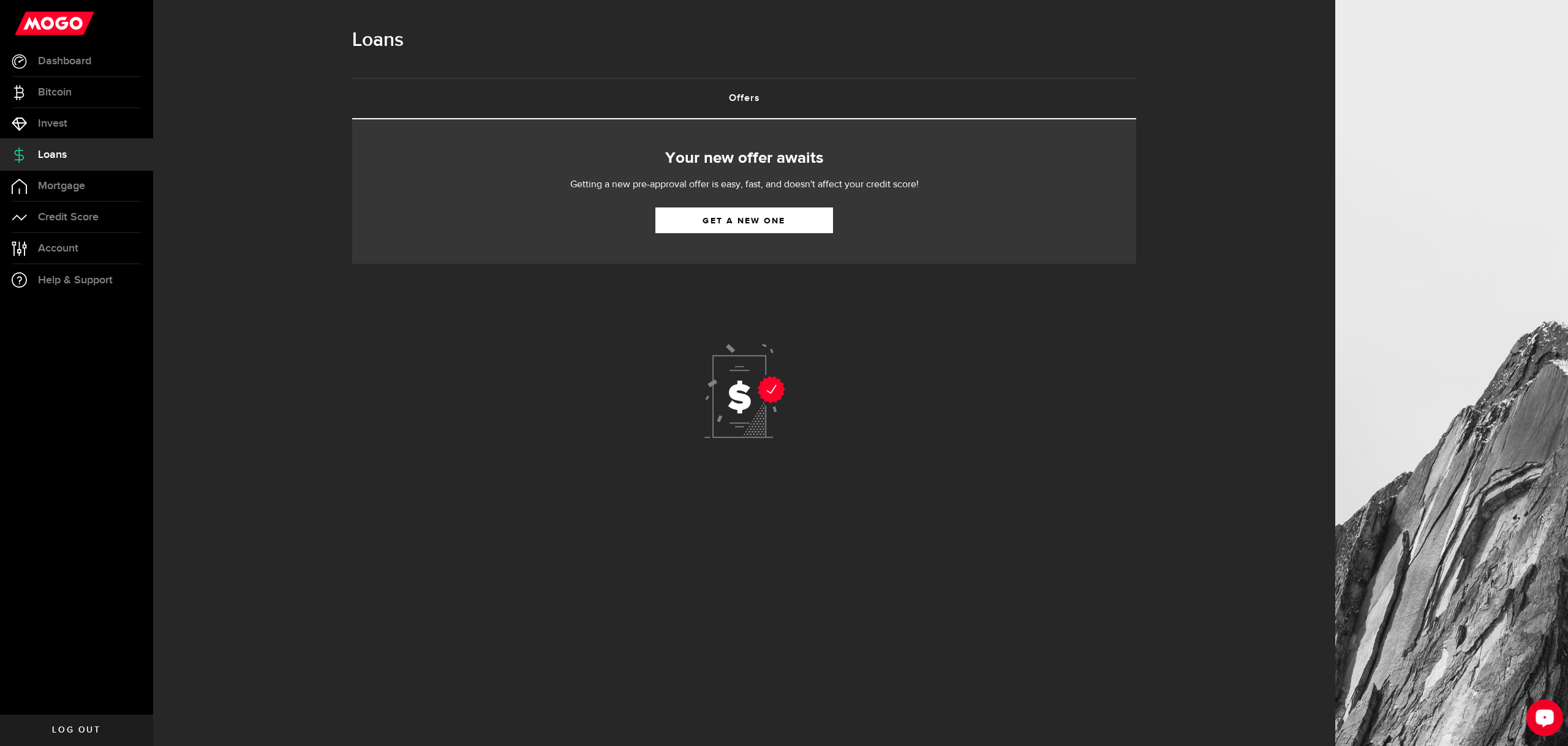
click at [743, 406] on use at bounding box center [744, 391] width 81 height 94
click at [746, 215] on link "Get a new one" at bounding box center [744, 220] width 178 height 25
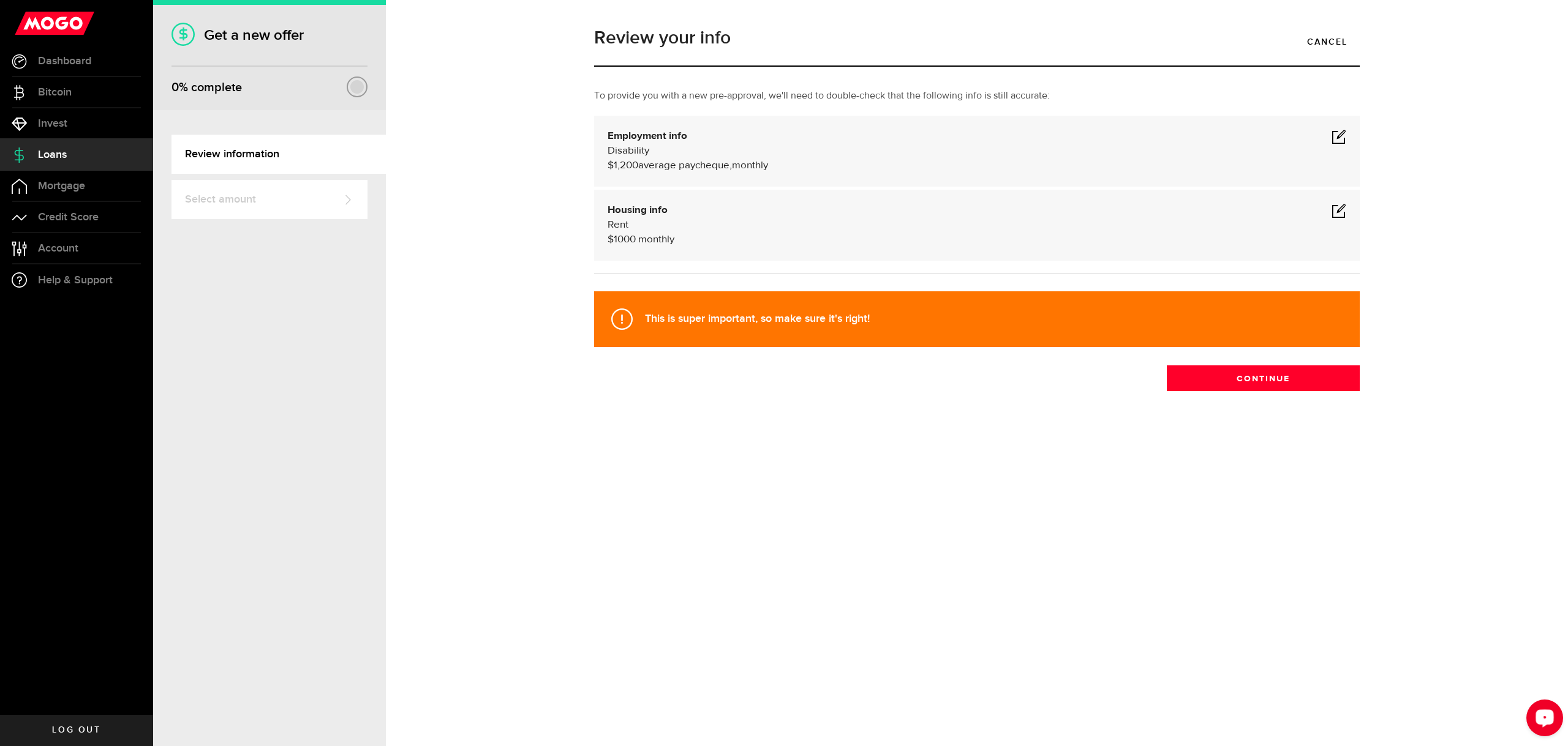
click at [364, 83] on div at bounding box center [357, 87] width 14 height 14
click at [261, 151] on link "Review information" at bounding box center [278, 154] width 214 height 39
click at [940, 384] on button "Continue" at bounding box center [1263, 378] width 193 height 25
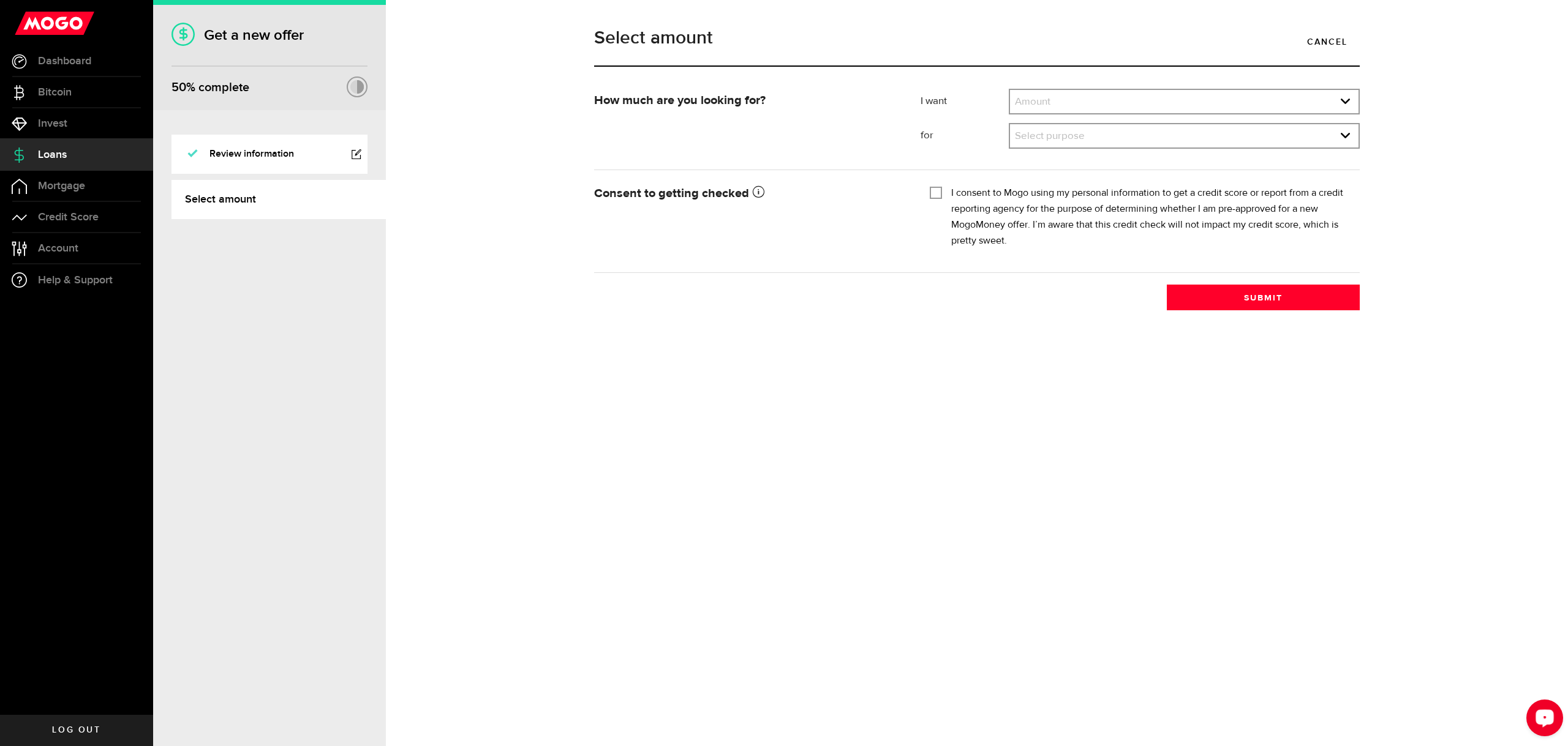
click at [940, 205] on label "I consent to Mogo using my personal information to get a credit score or report…" at bounding box center [1151, 217] width 400 height 64
click at [940, 197] on input "I consent to Mogo using my personal information to get a credit score or report…" at bounding box center [936, 191] width 12 height 12
checkbox input "true"
click at [940, 101] on link "expand select" at bounding box center [1184, 101] width 348 height 23
click at [940, 47] on link "Cancel" at bounding box center [1327, 41] width 65 height 25
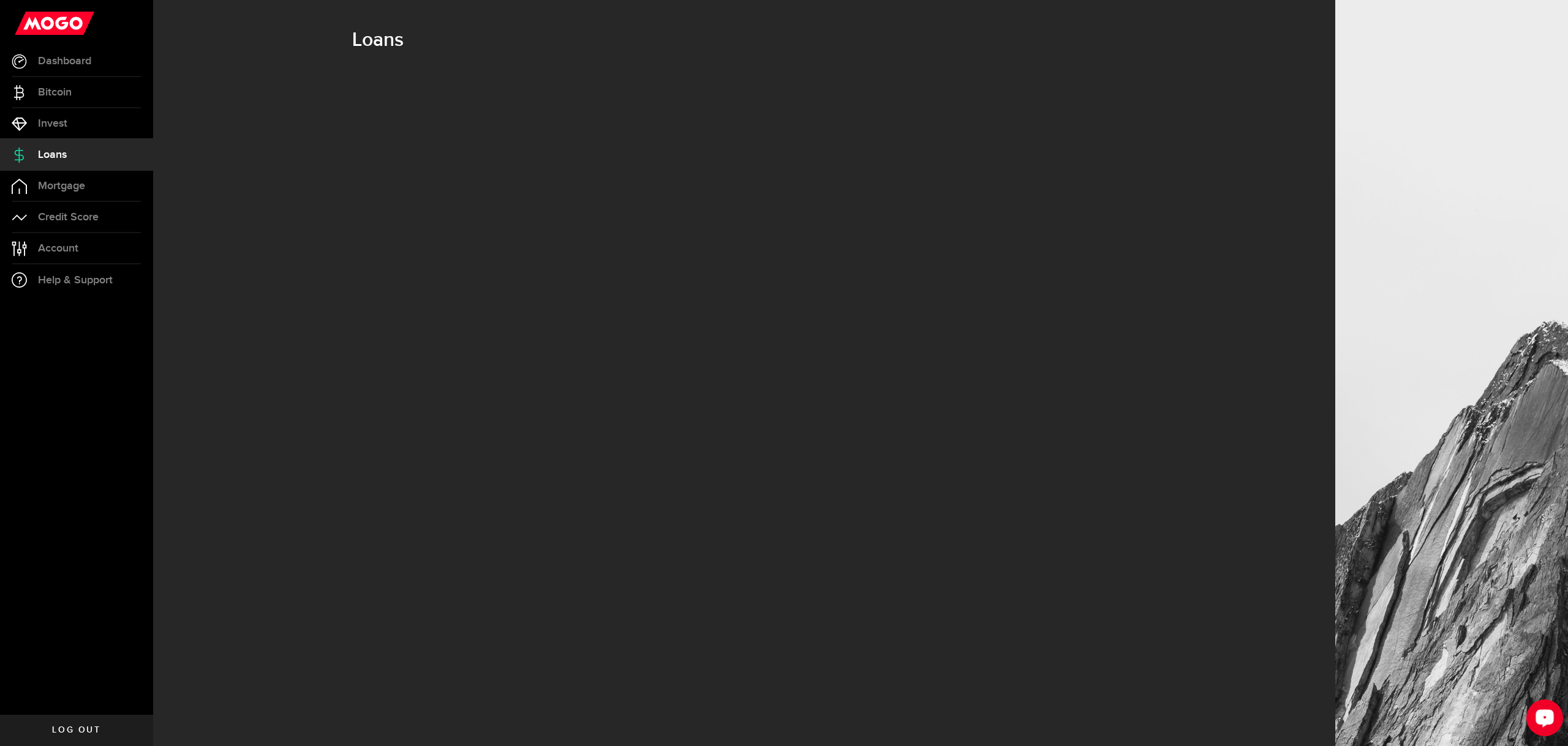
click at [73, 447] on link "Log out" at bounding box center [76, 731] width 153 height 31
